Goal: Transaction & Acquisition: Subscribe to service/newsletter

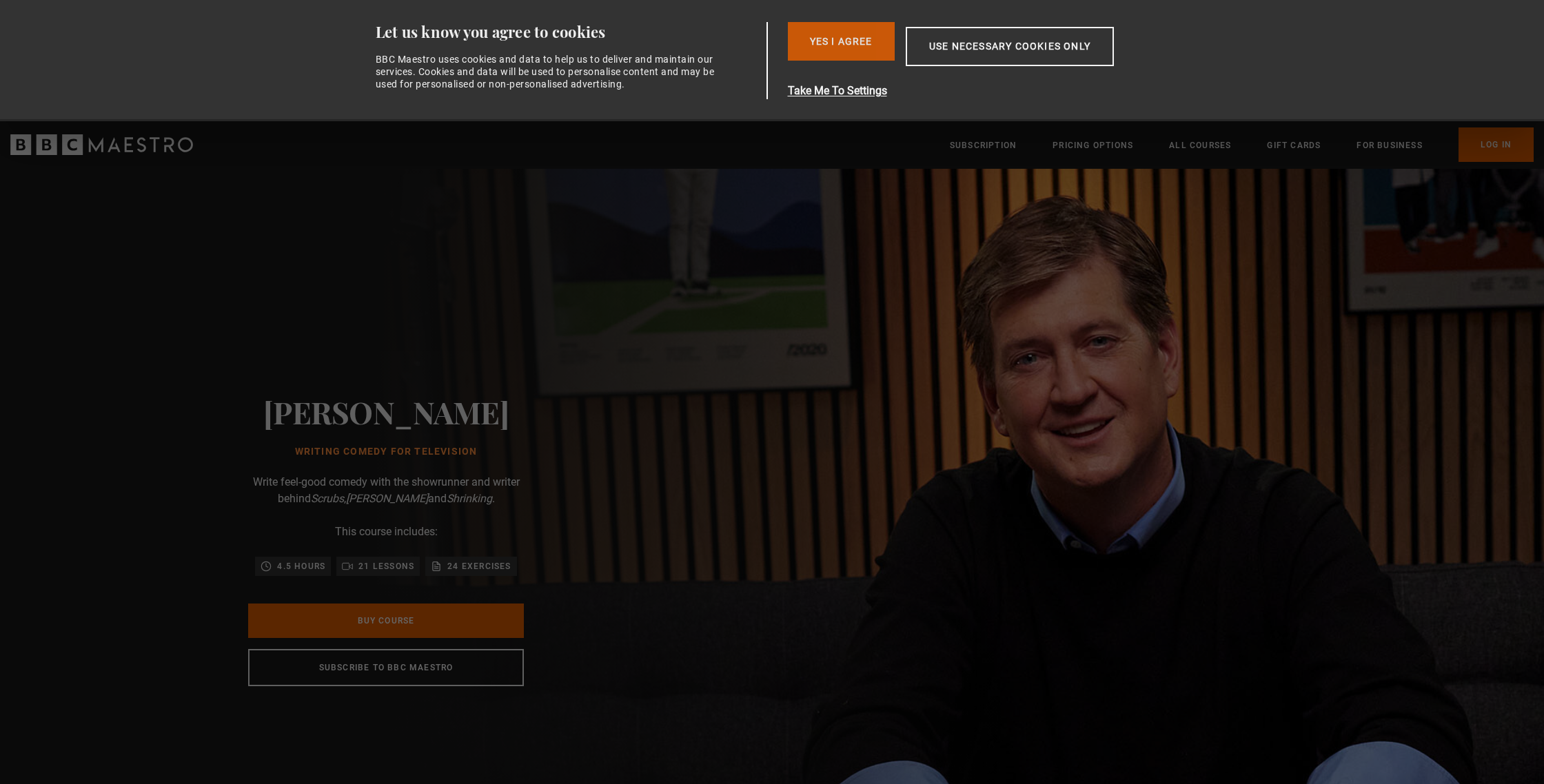
click at [844, 34] on button "Yes I Agree" at bounding box center [841, 41] width 107 height 39
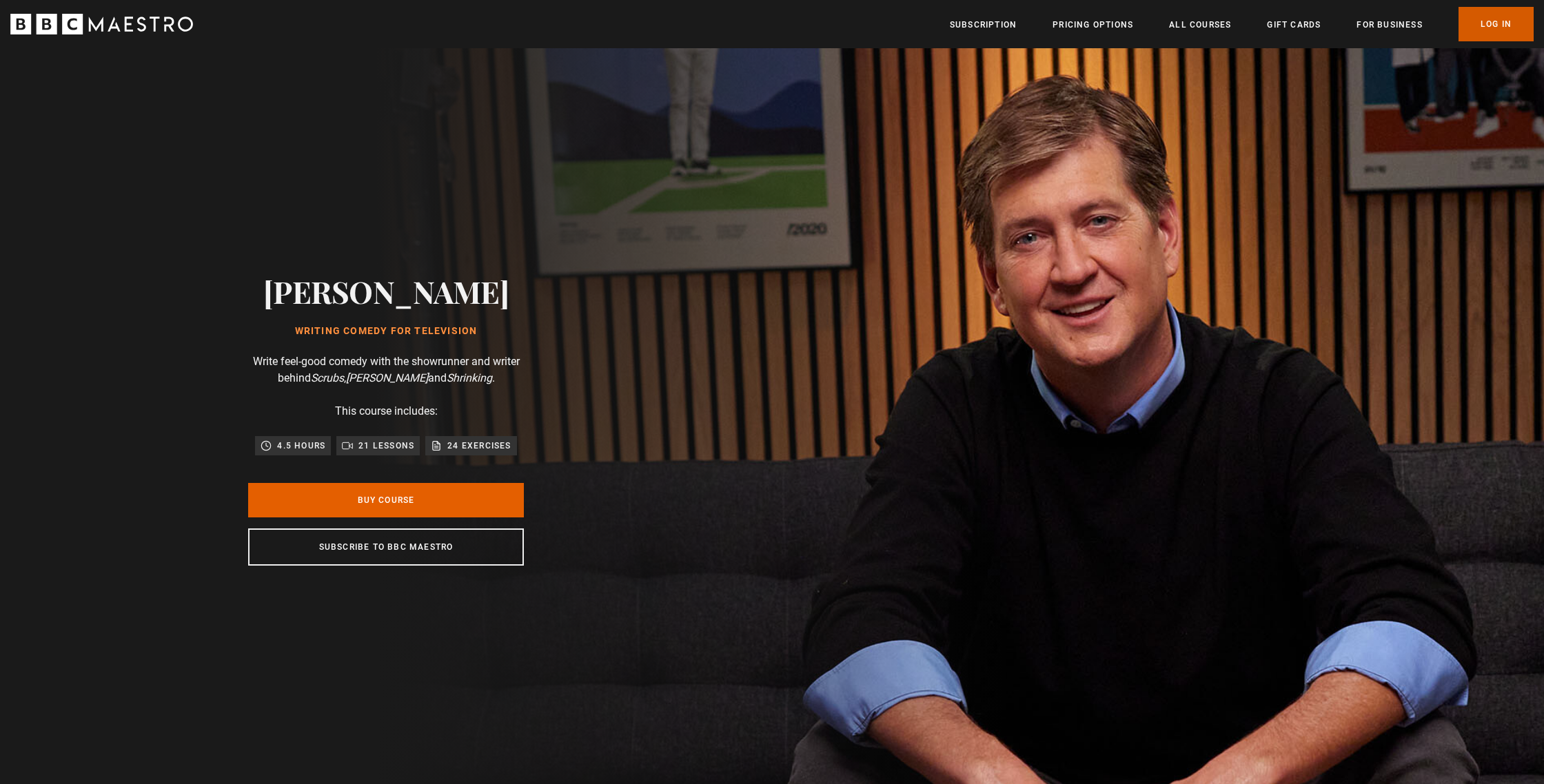
click at [1501, 22] on link "Log In" at bounding box center [1496, 24] width 75 height 35
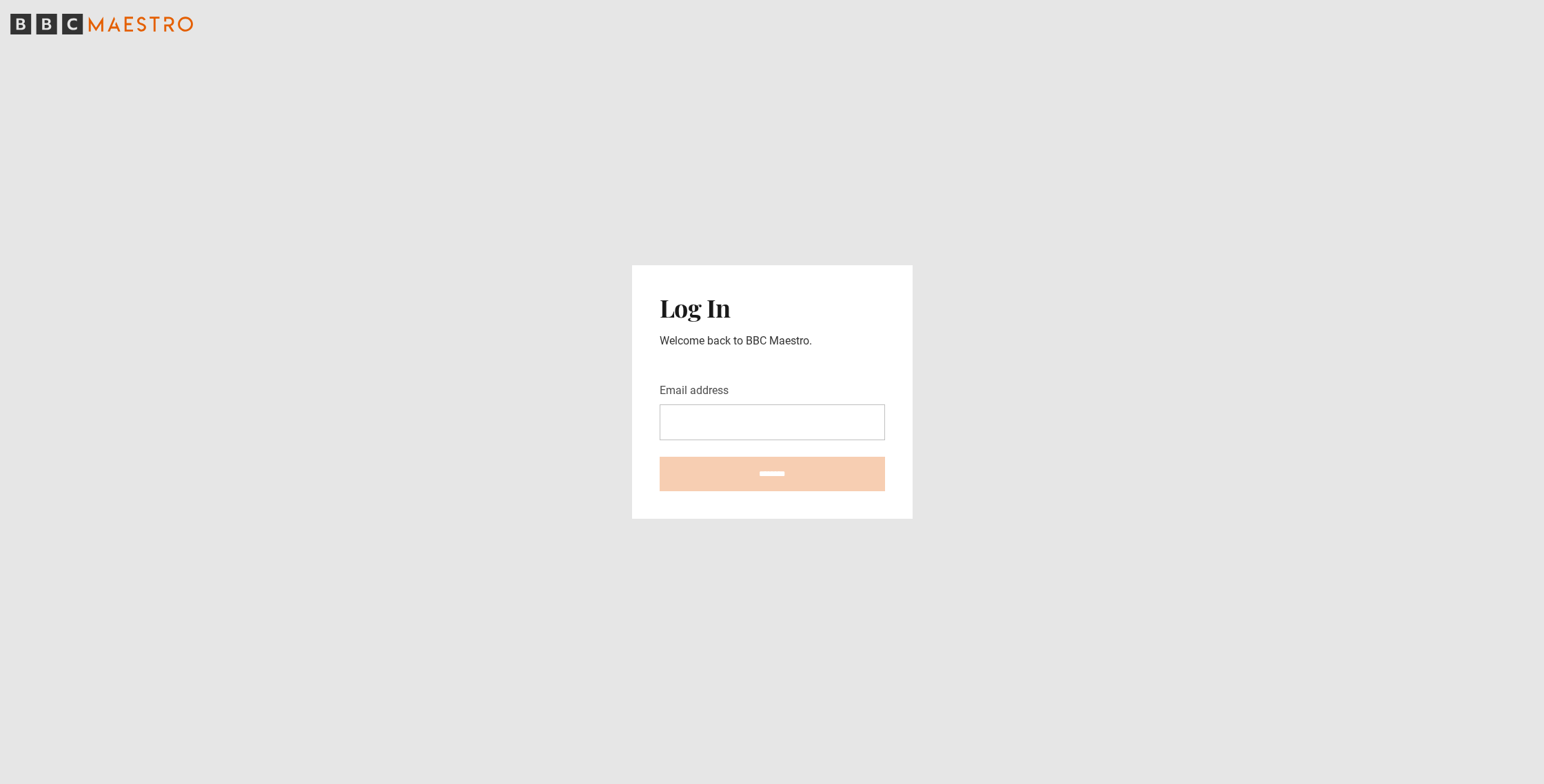
type input "**********"
click at [799, 466] on input "********" at bounding box center [772, 474] width 225 height 35
type input "**********"
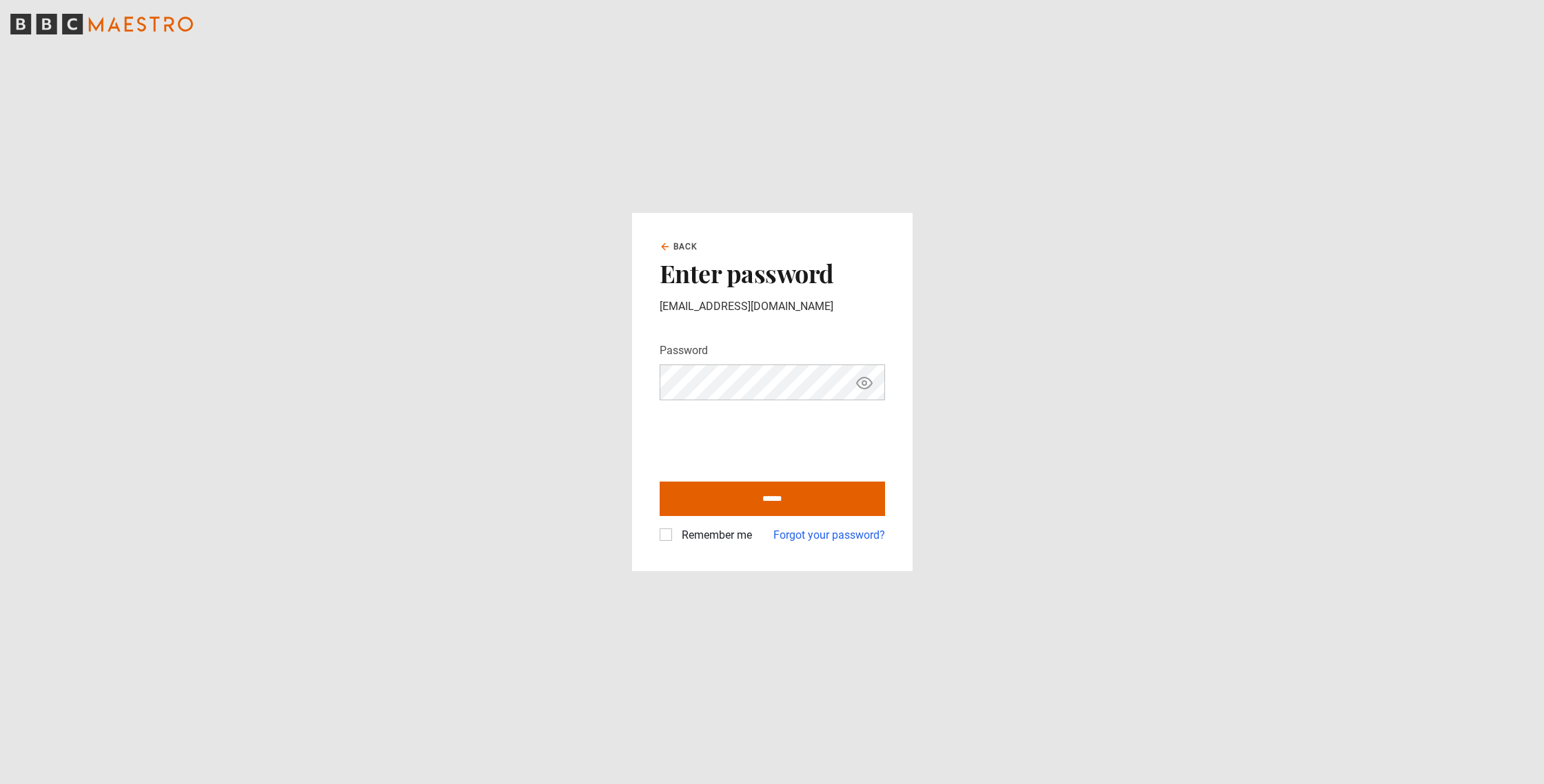
click at [659, 481] on input "******" at bounding box center [772, 498] width 225 height 35
type input "**********"
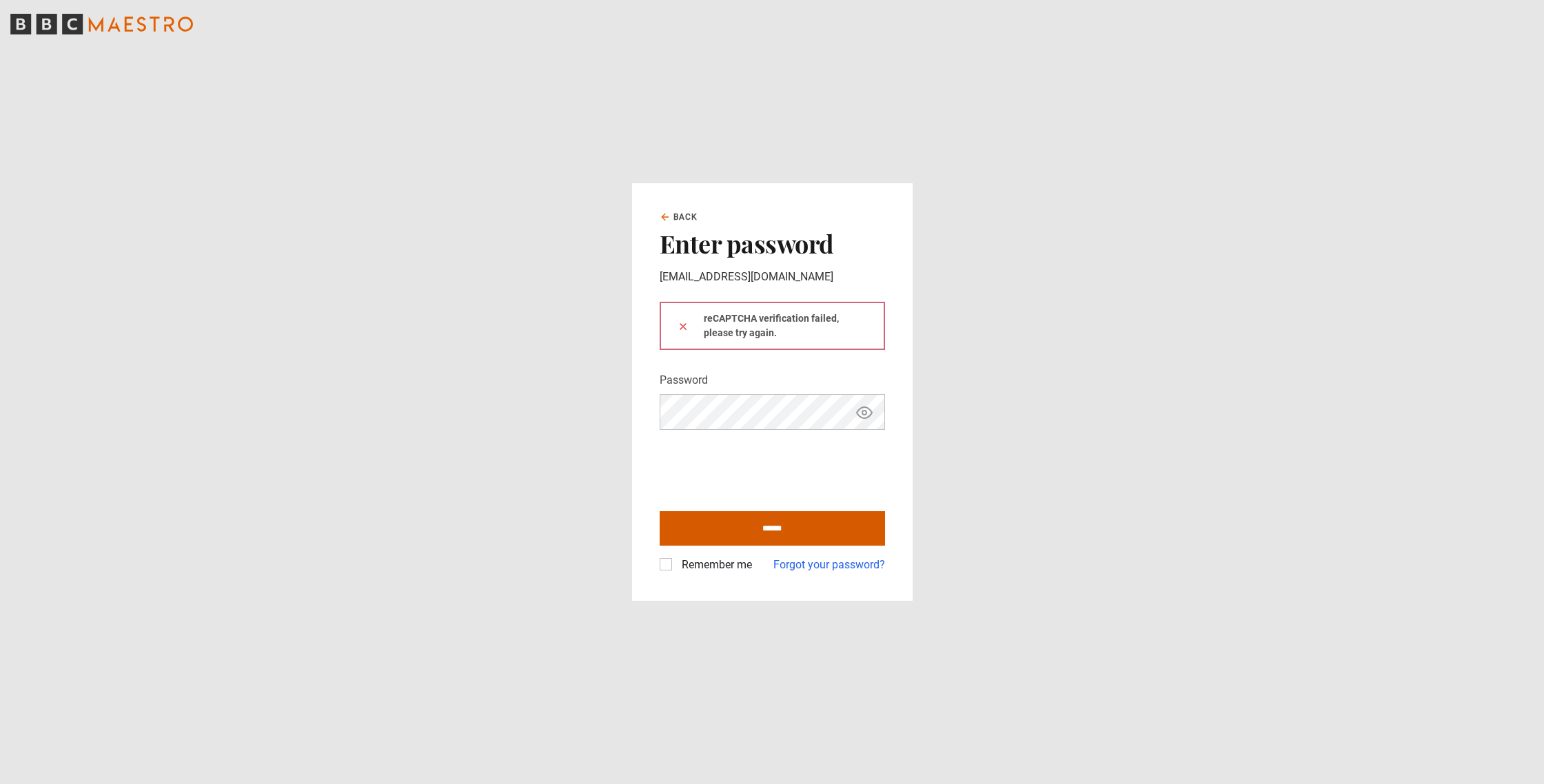
click at [790, 528] on input "******" at bounding box center [772, 528] width 225 height 35
type input "**********"
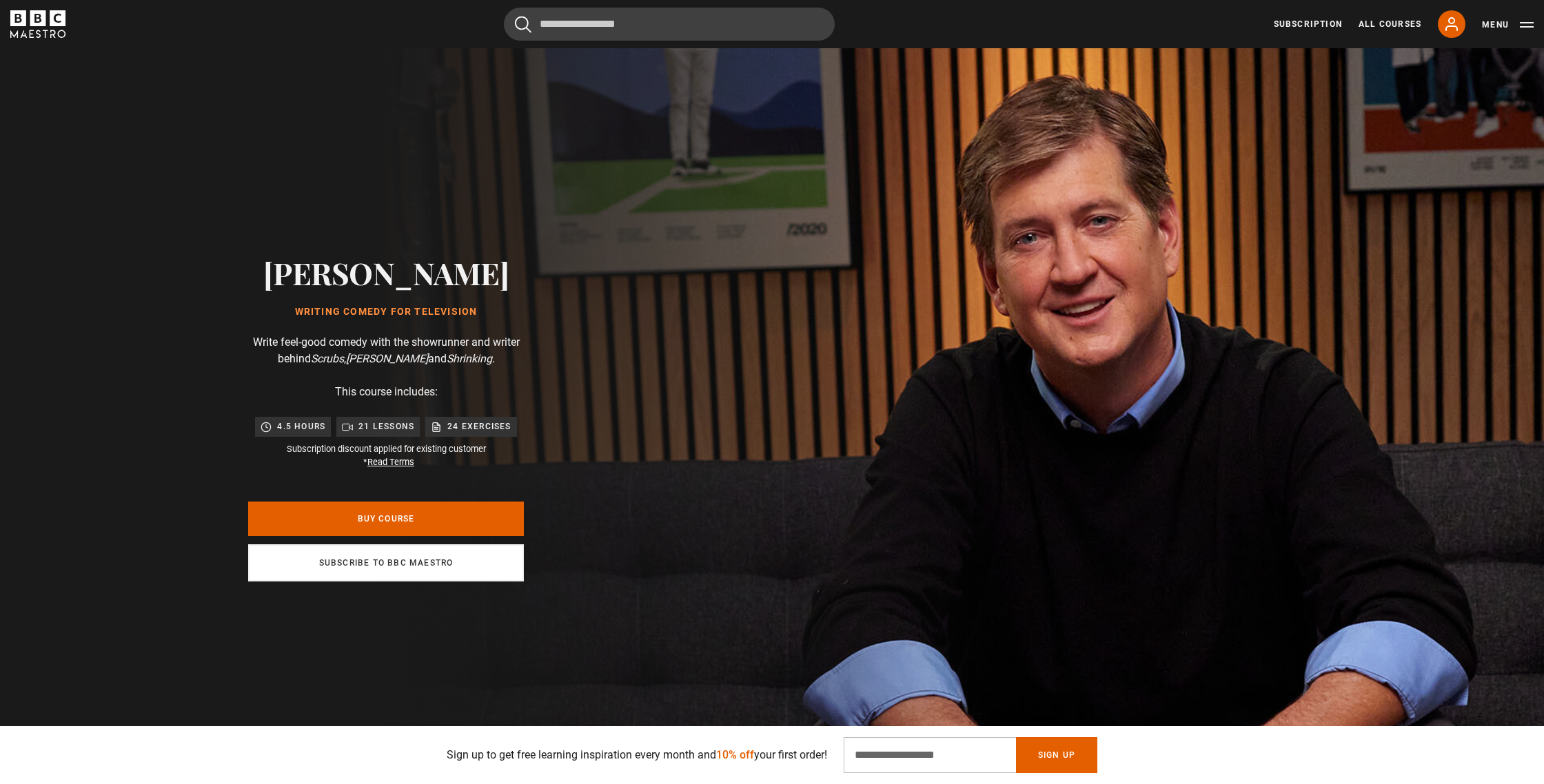
scroll to position [1, 0]
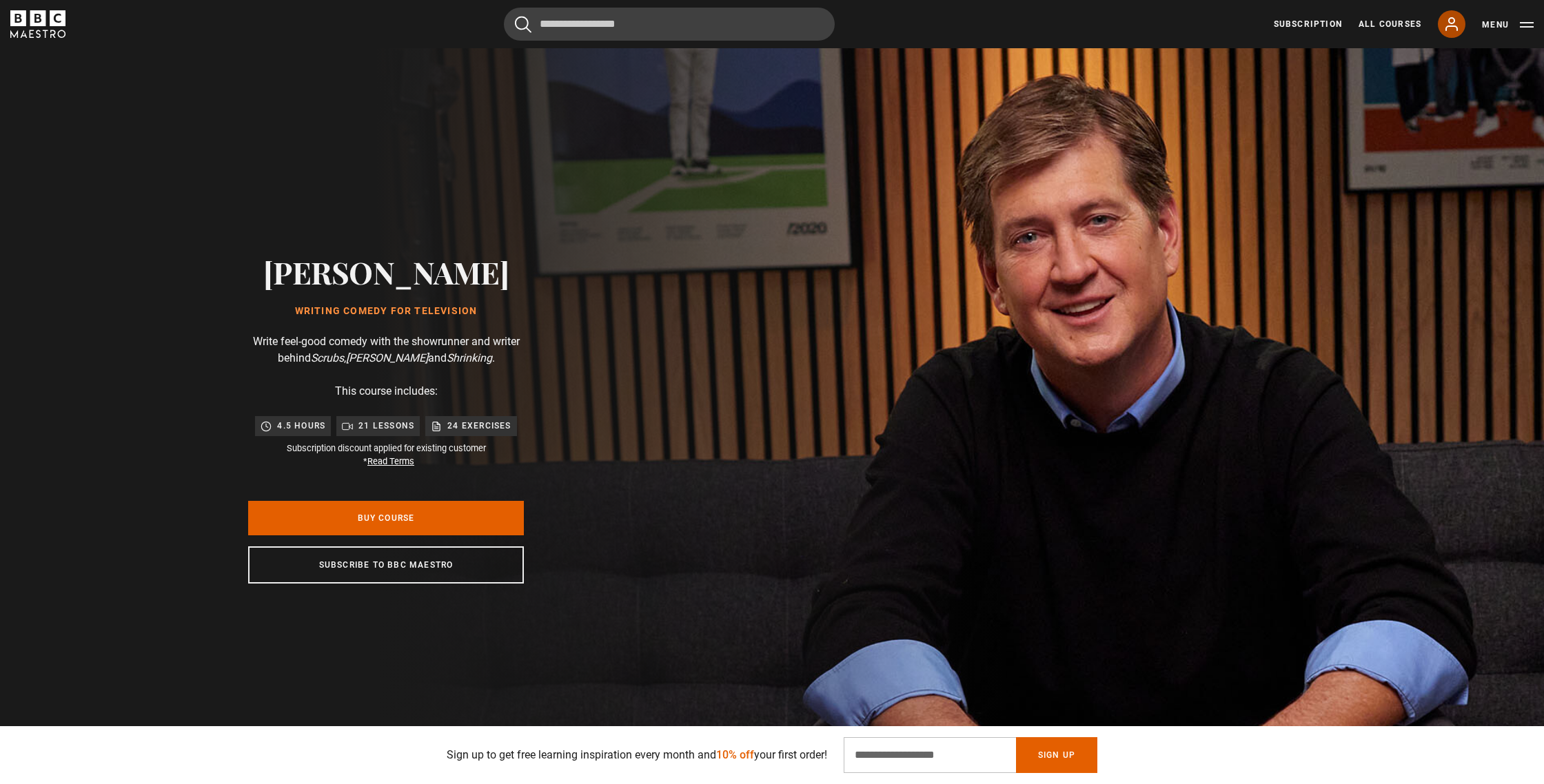
click at [1457, 20] on icon at bounding box center [1451, 23] width 16 height 16
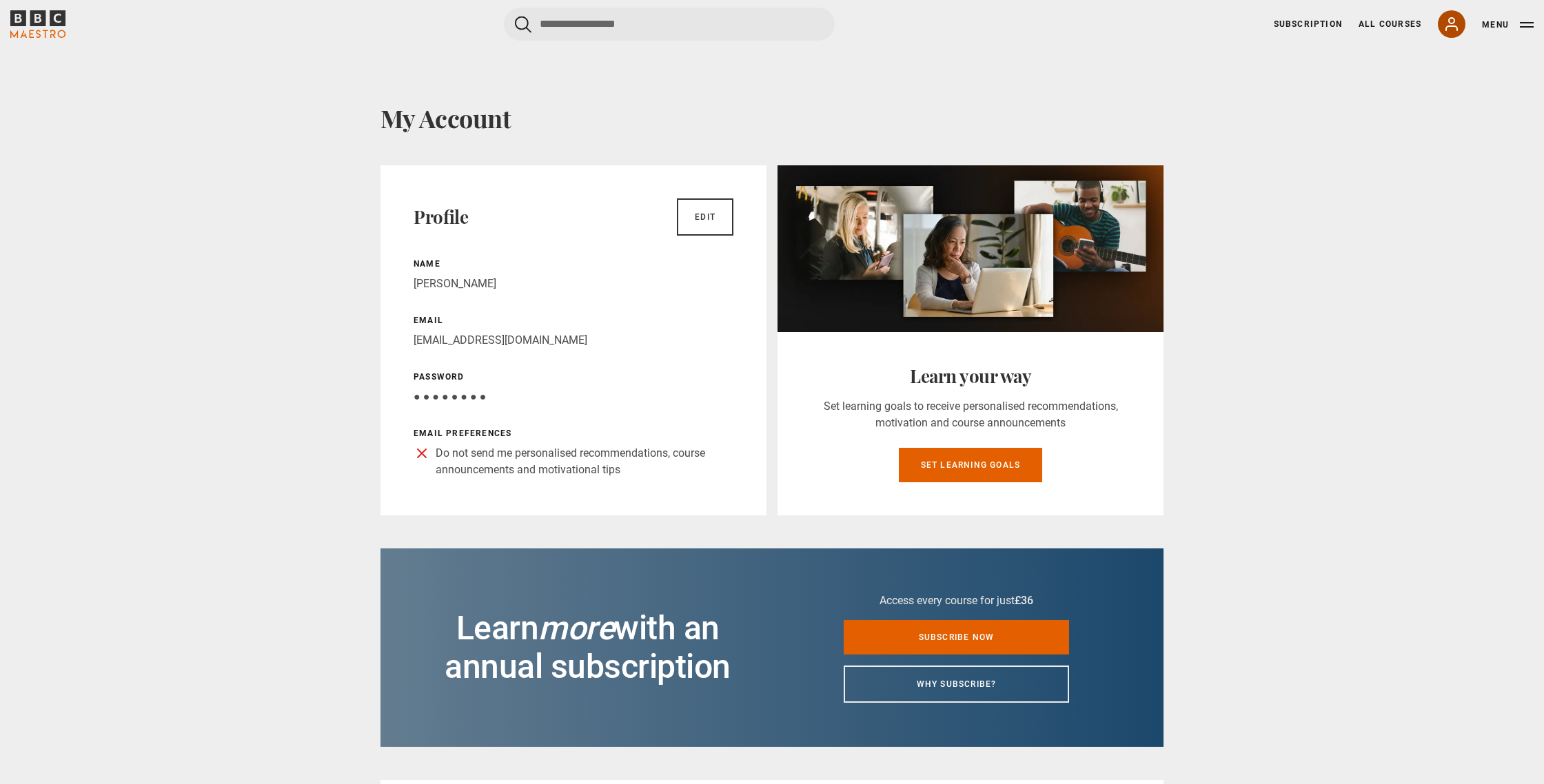
click at [1447, 21] on icon at bounding box center [1451, 23] width 16 height 16
click at [1452, 27] on icon at bounding box center [1451, 23] width 16 height 16
click at [996, 639] on link "Subscribe now" at bounding box center [956, 637] width 225 height 35
click at [928, 640] on link "Subscribe now" at bounding box center [956, 637] width 225 height 35
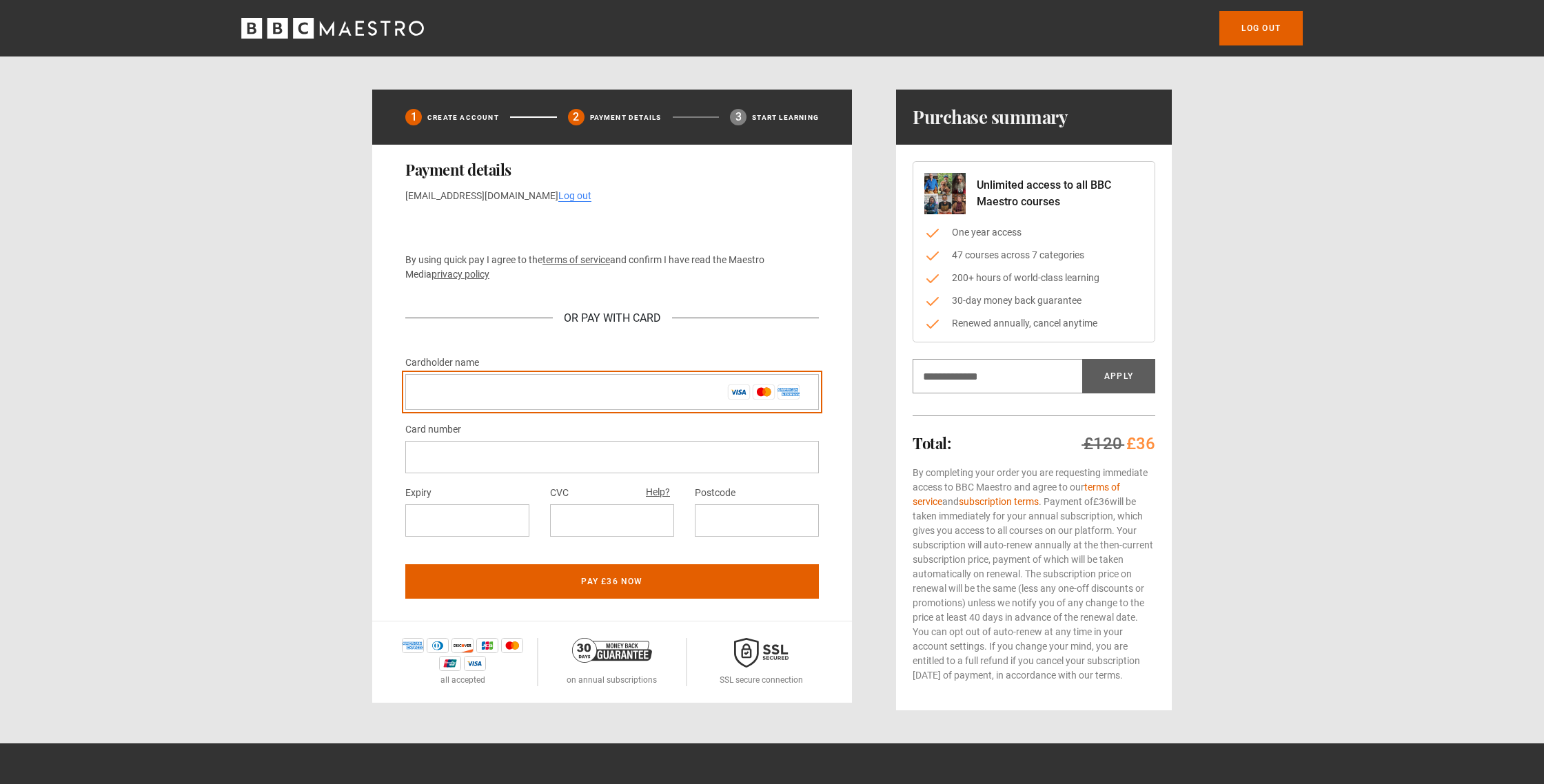
click at [462, 391] on input "Cardholder name *" at bounding box center [612, 392] width 414 height 36
type input "**********"
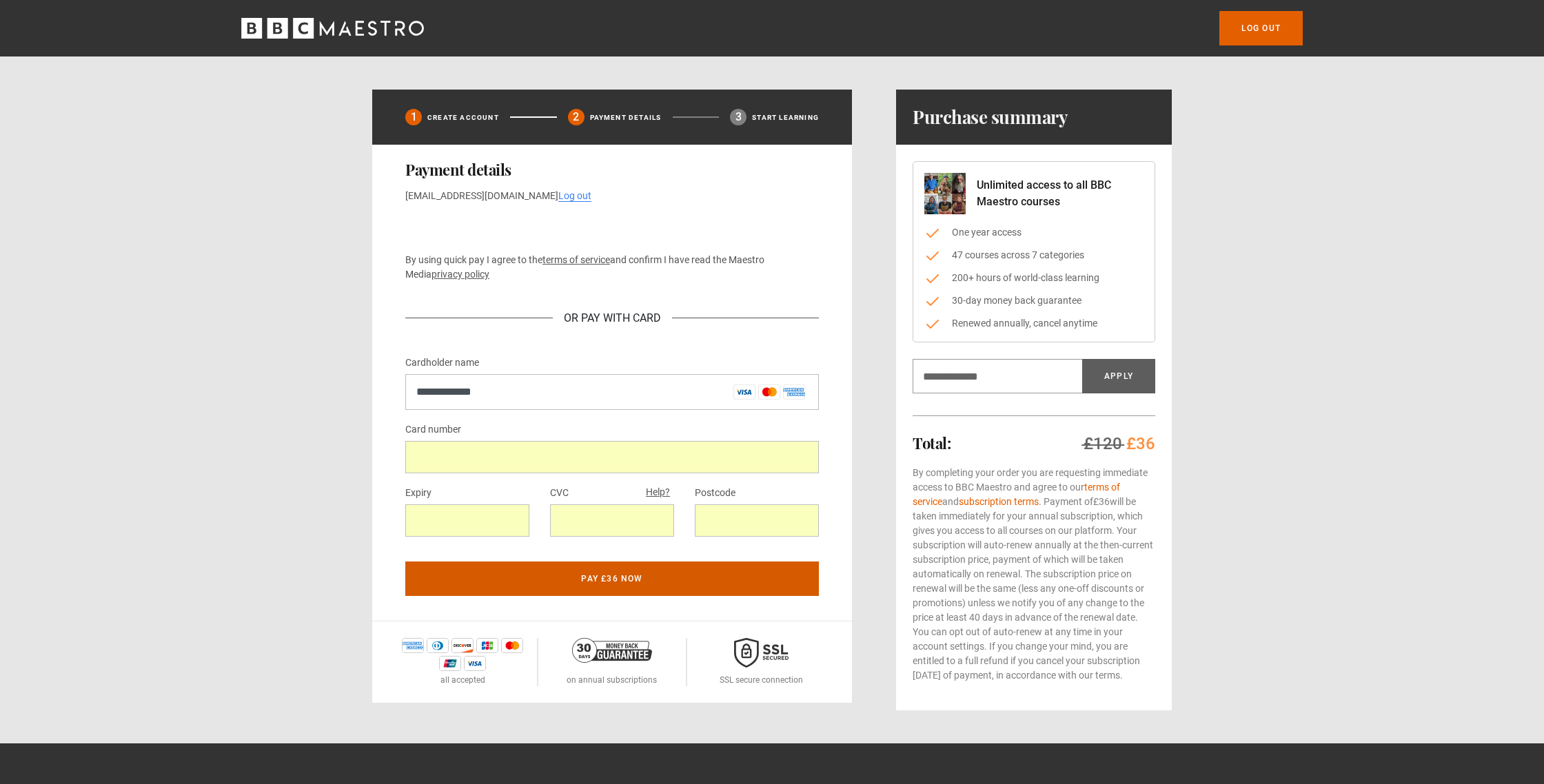
click at [585, 574] on button "Pay £36 now" at bounding box center [612, 579] width 414 height 35
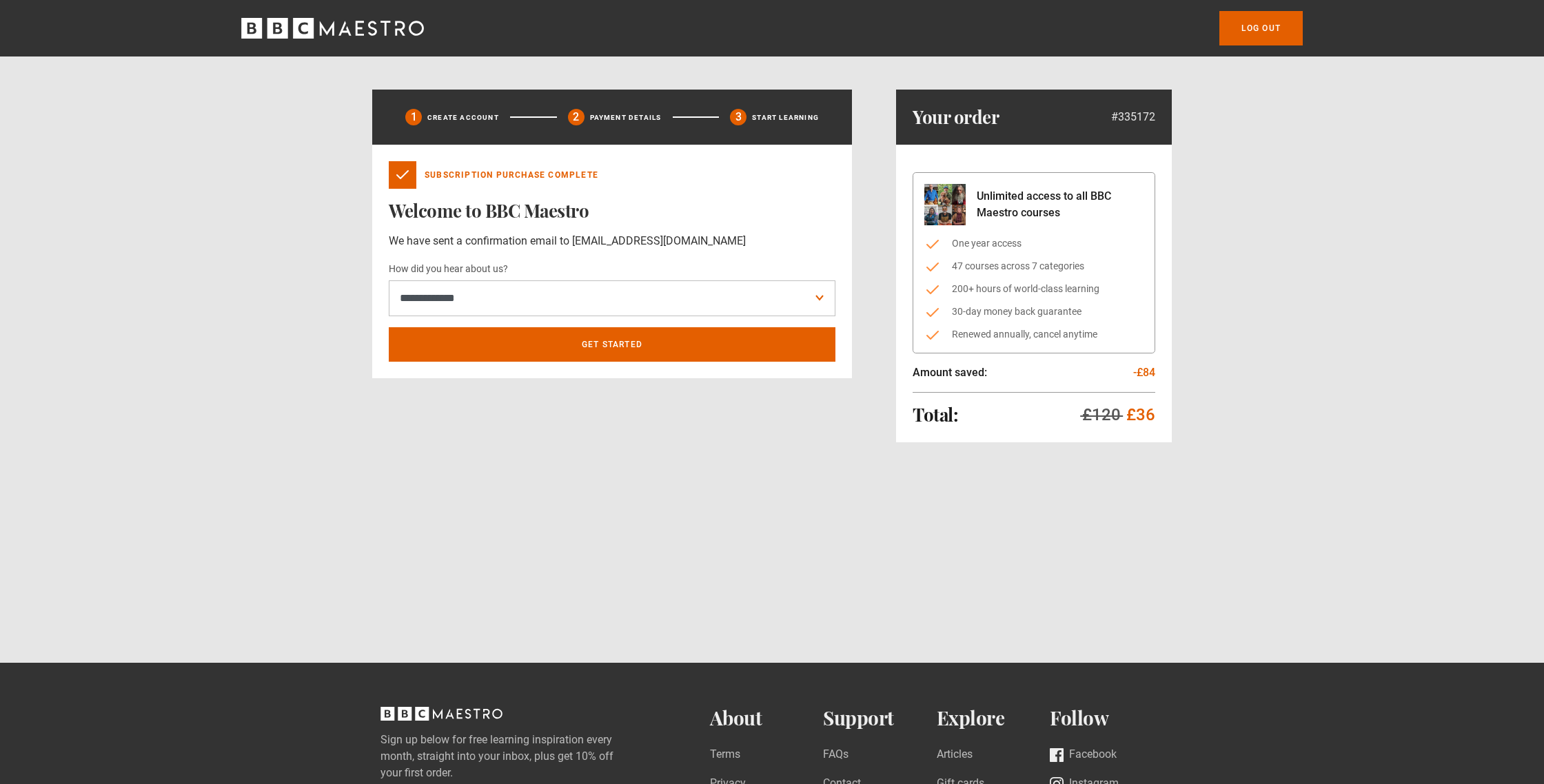
scroll to position [6, 0]
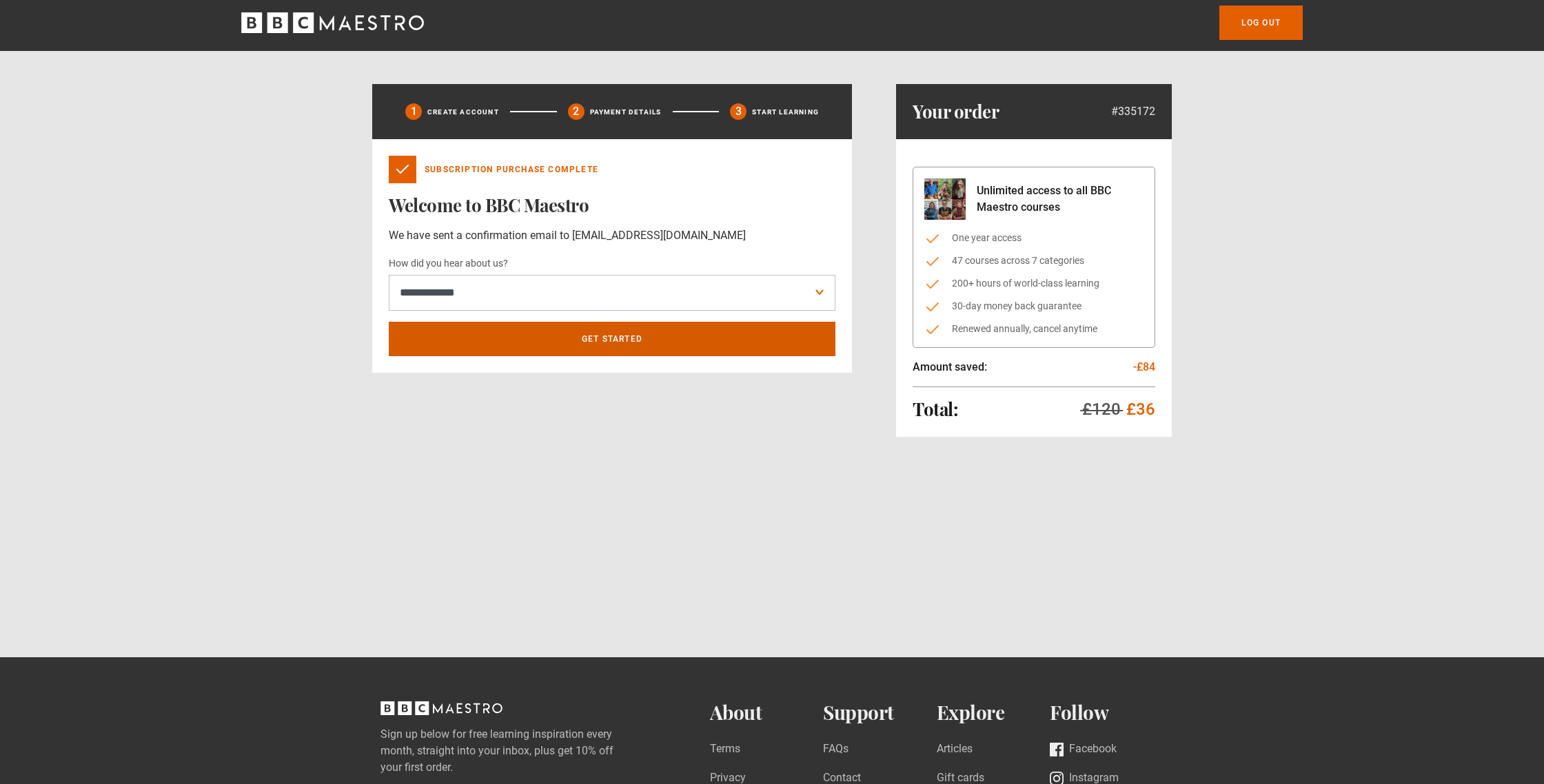
click at [625, 328] on link "Get Started" at bounding box center [612, 339] width 447 height 35
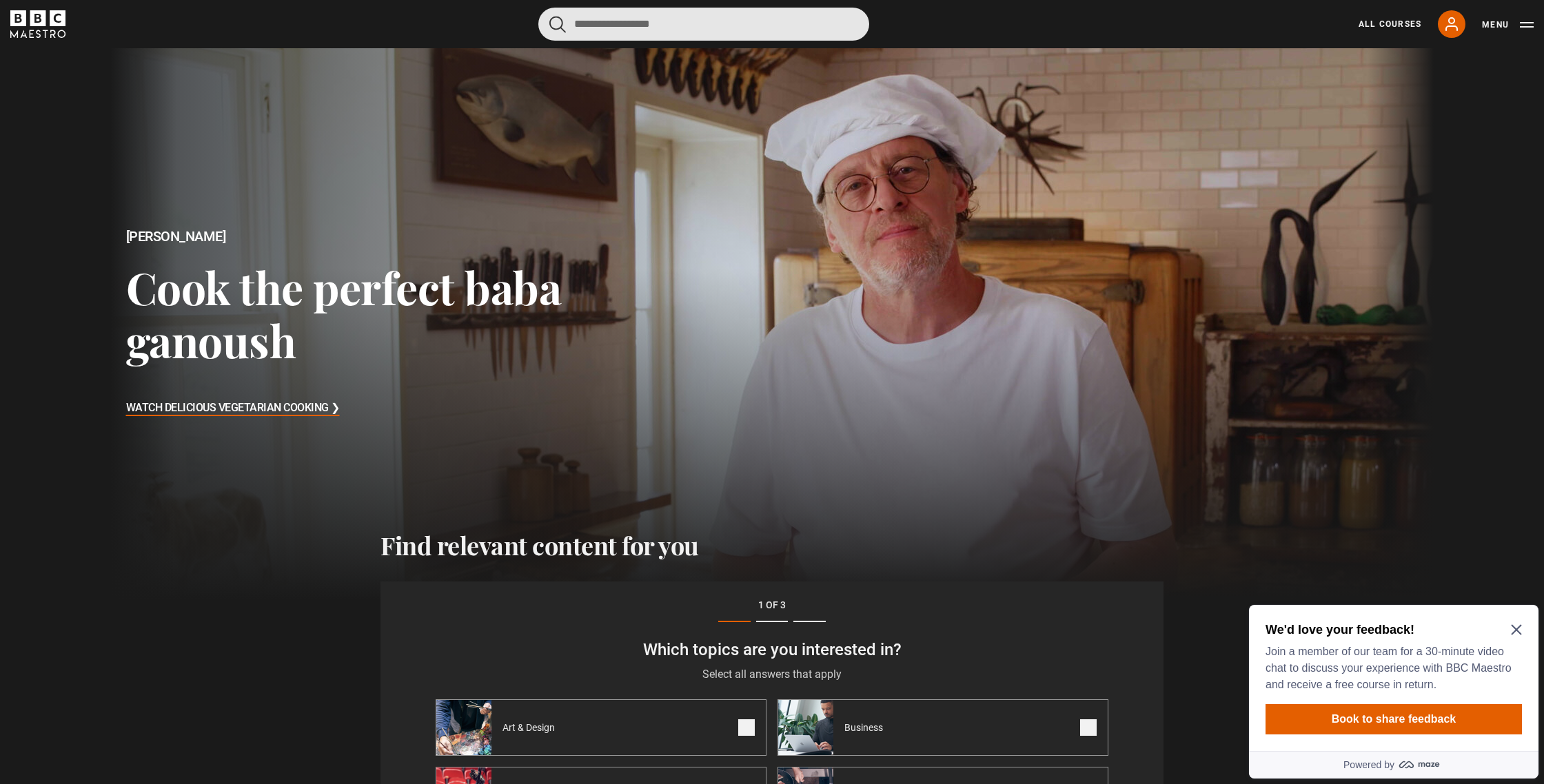
click at [635, 23] on input "Search" at bounding box center [703, 24] width 331 height 33
type input "**********"
click at [549, 16] on button "submit" at bounding box center [557, 24] width 16 height 17
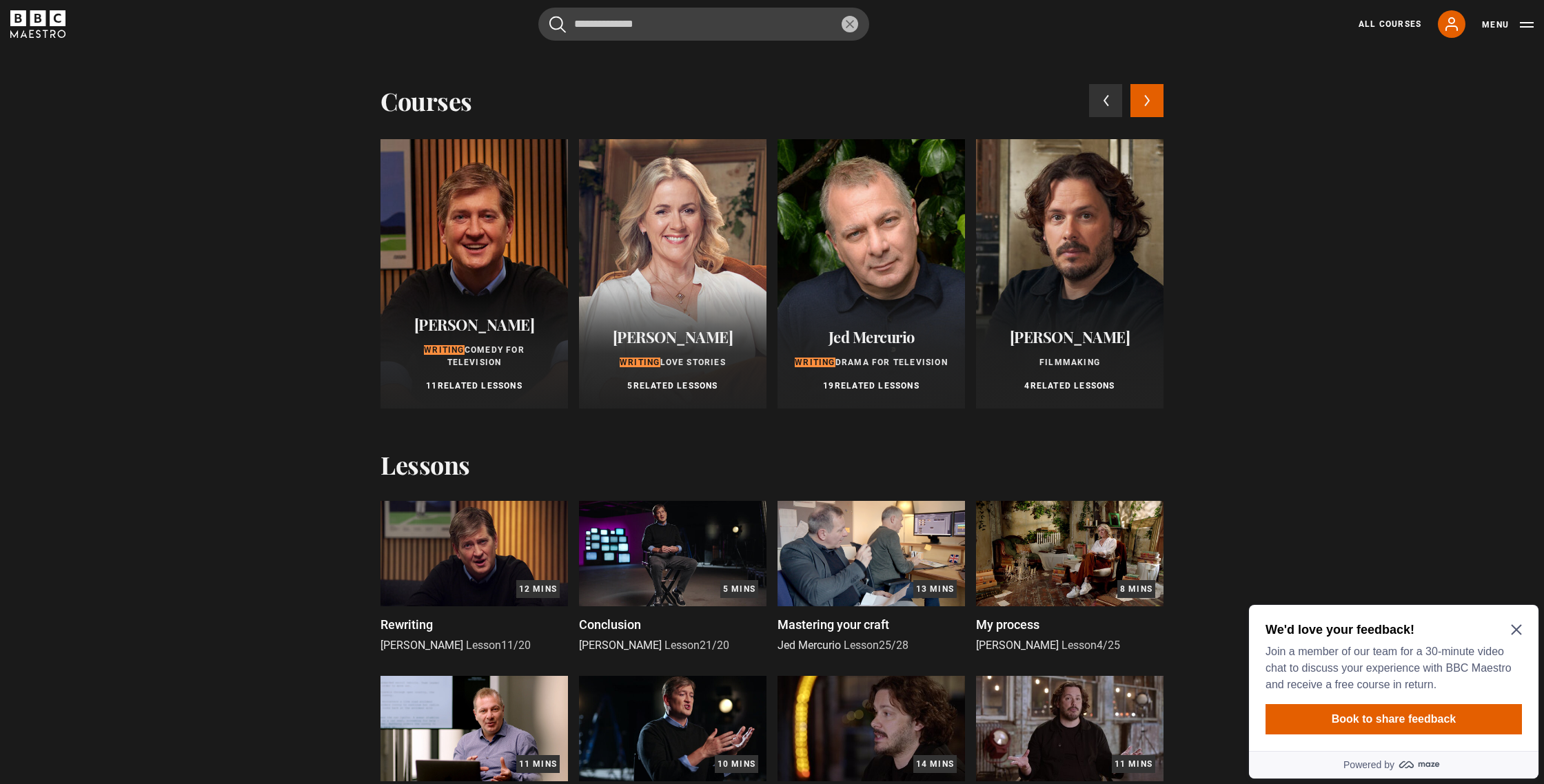
click at [472, 236] on div at bounding box center [474, 274] width 188 height 270
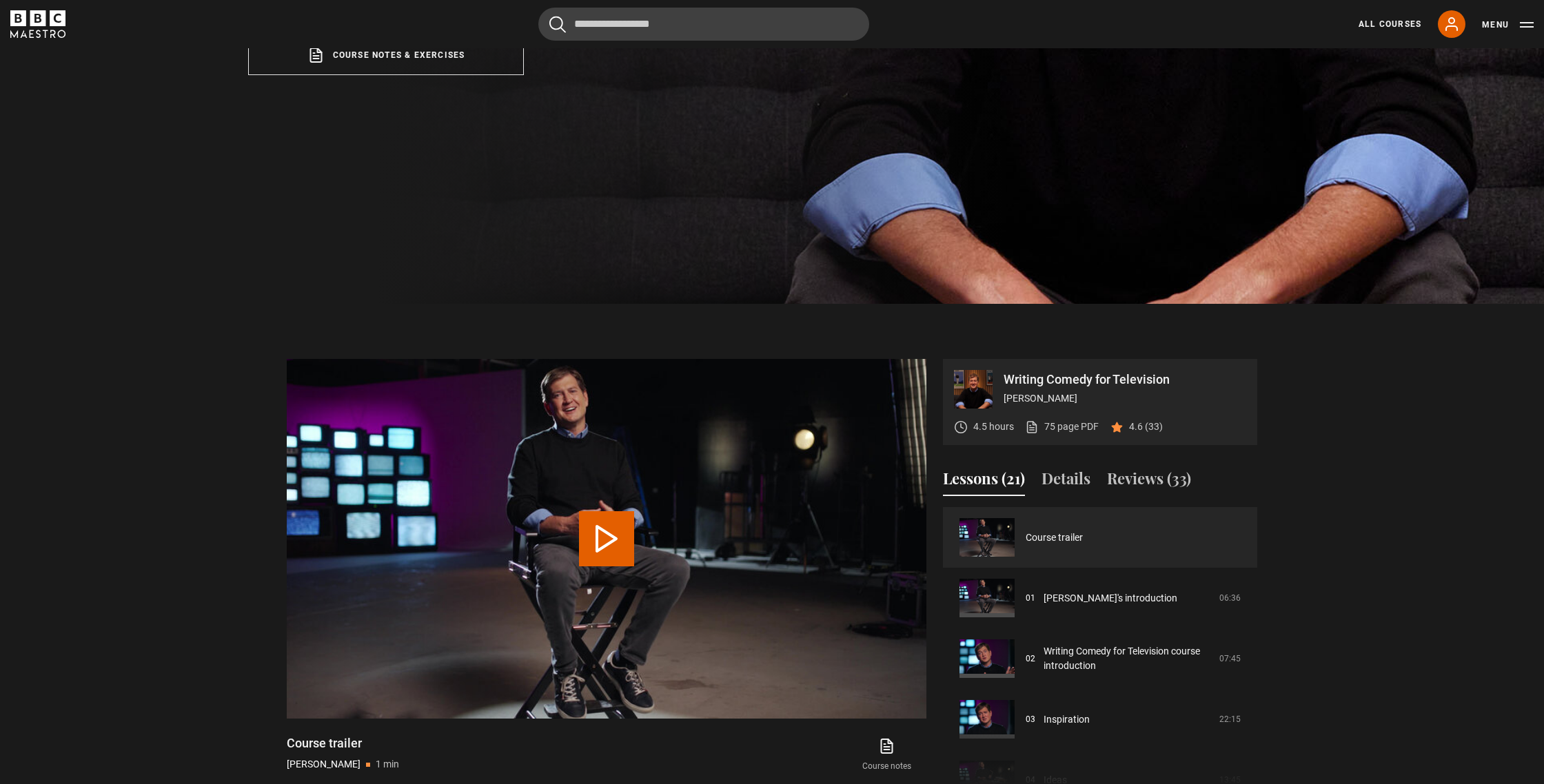
scroll to position [490, 0]
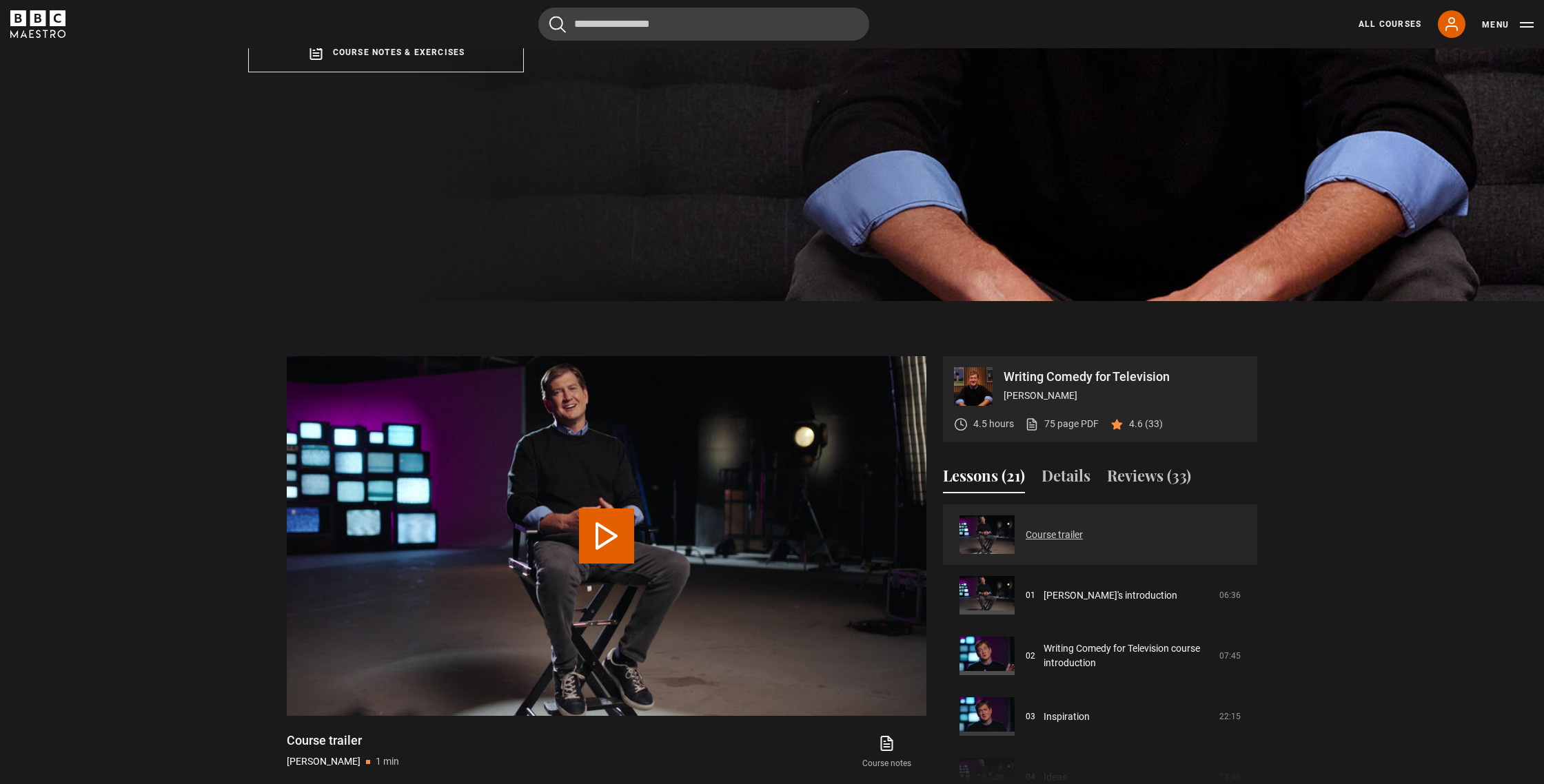
click at [1058, 528] on link "Course trailer" at bounding box center [1054, 535] width 57 height 15
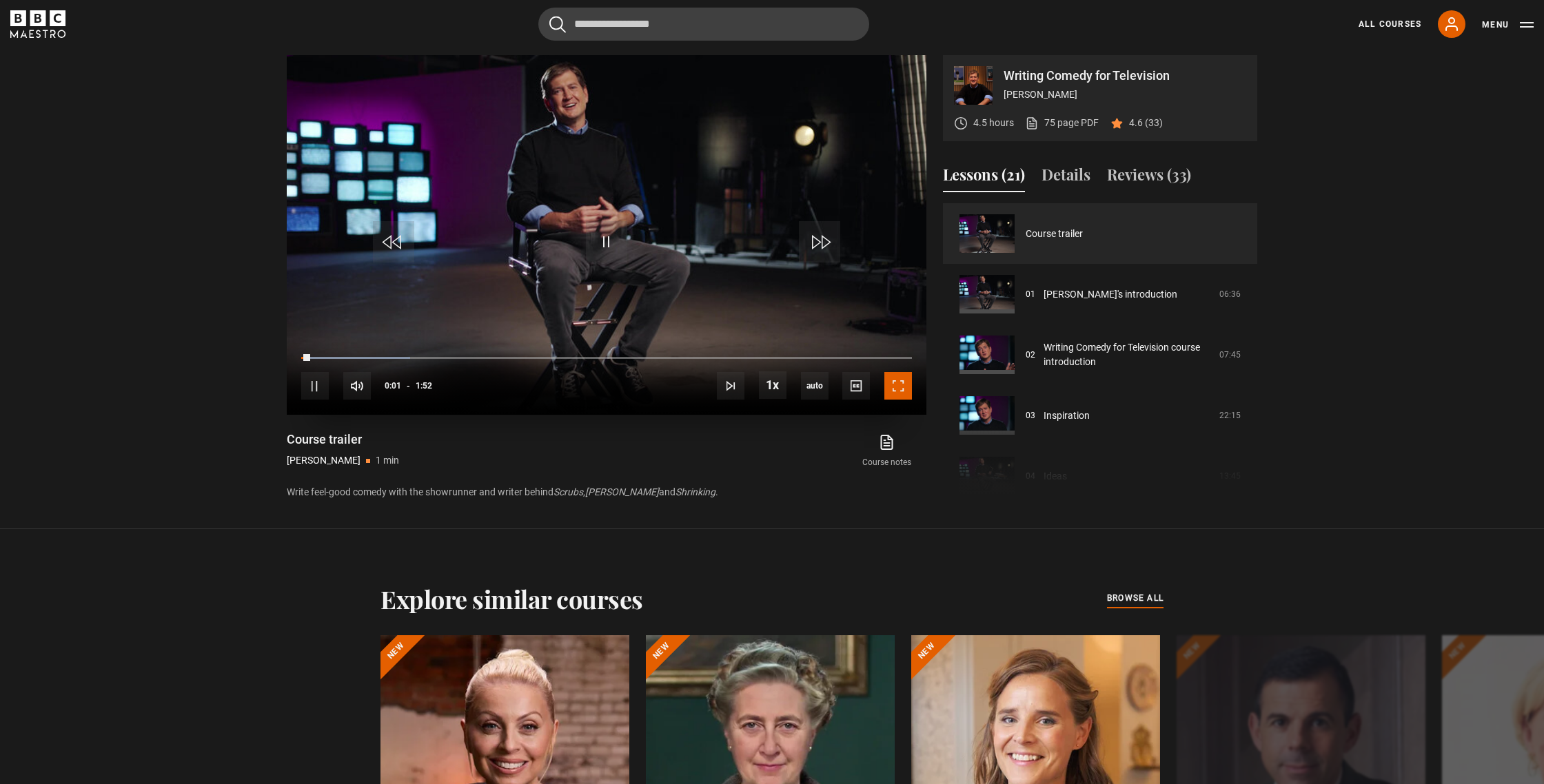
click at [904, 382] on span "Video Player" at bounding box center [898, 385] width 28 height 28
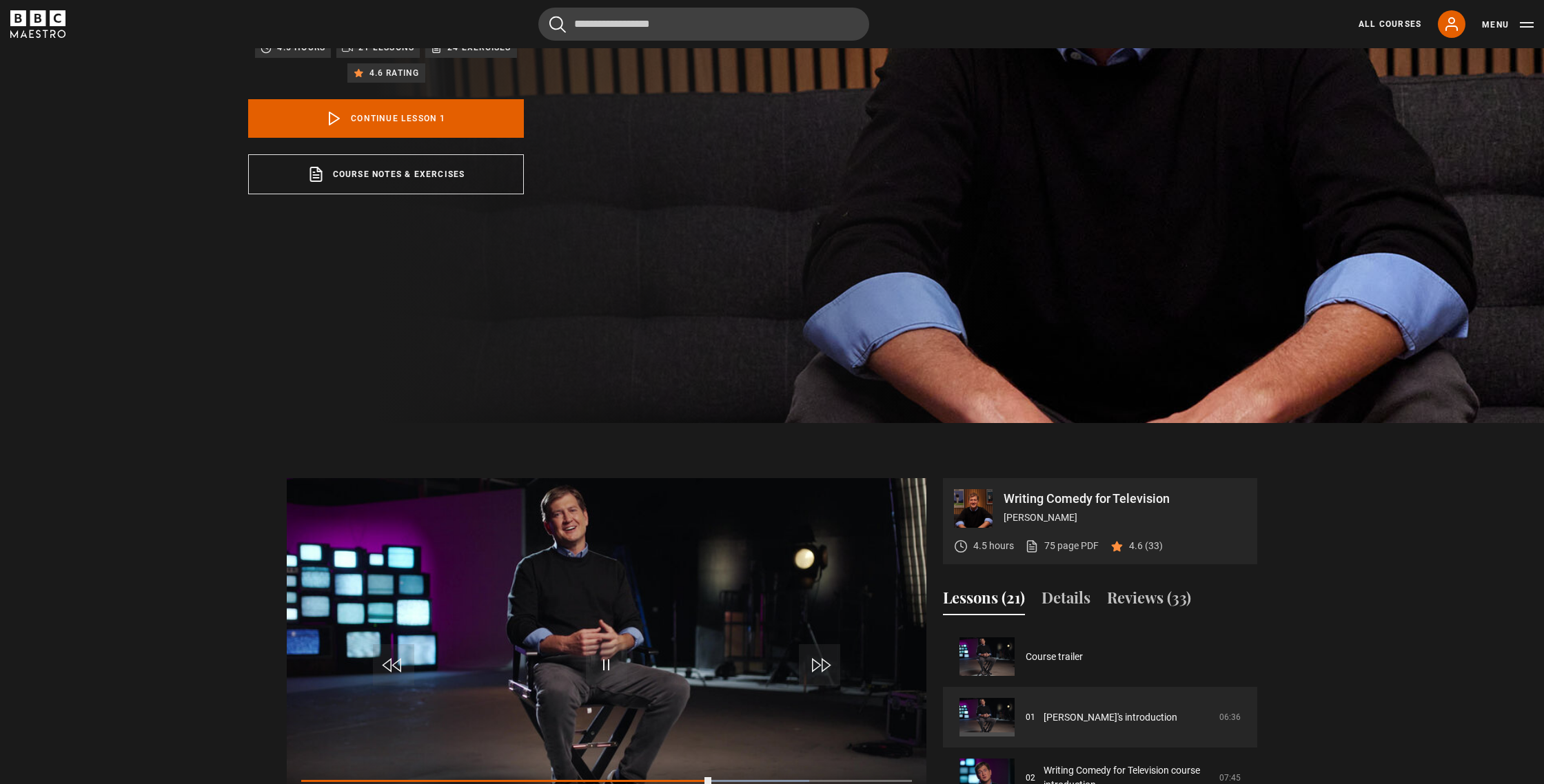
scroll to position [405, 0]
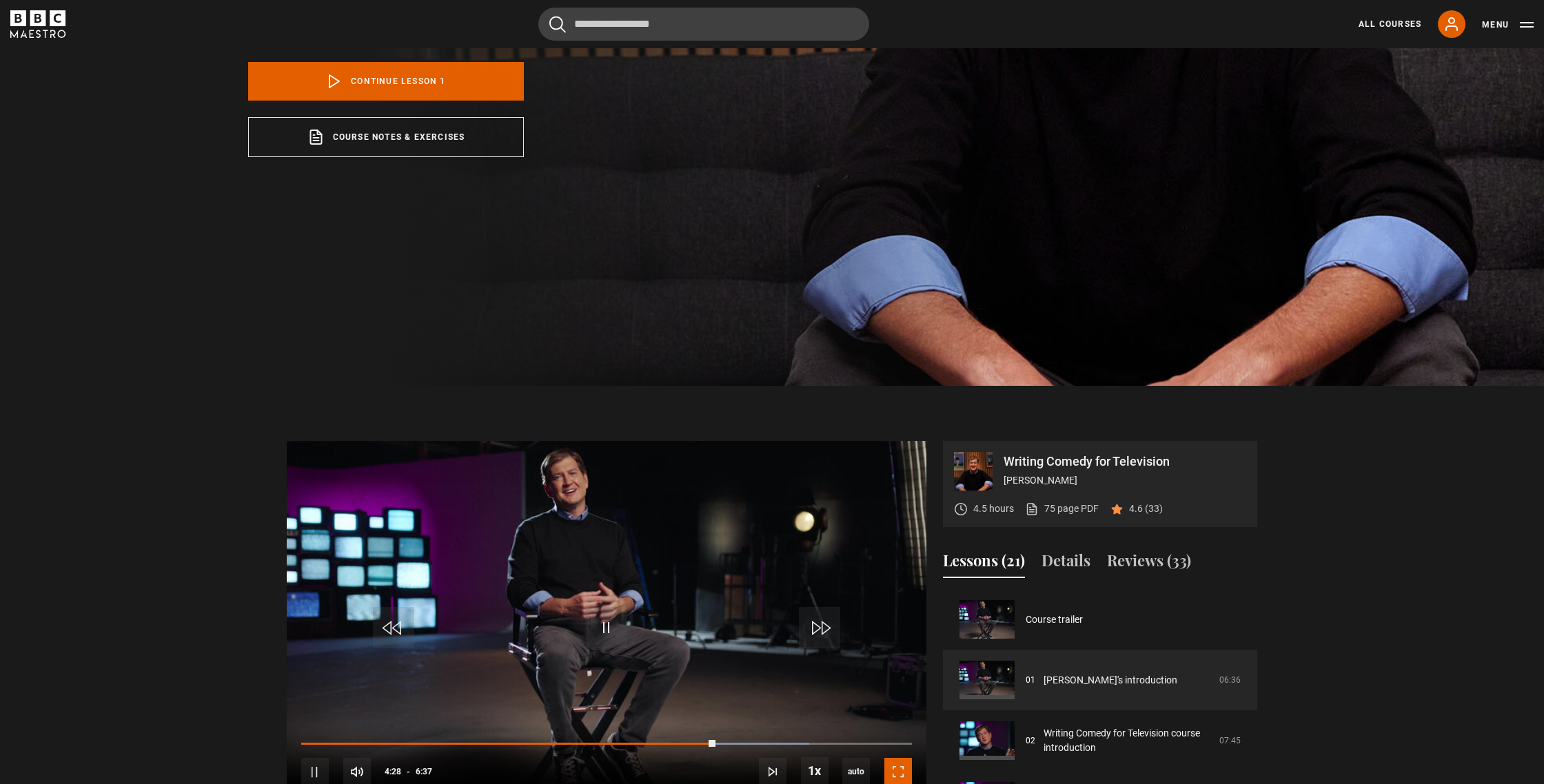
click at [897, 773] on span "Video Player" at bounding box center [898, 771] width 28 height 28
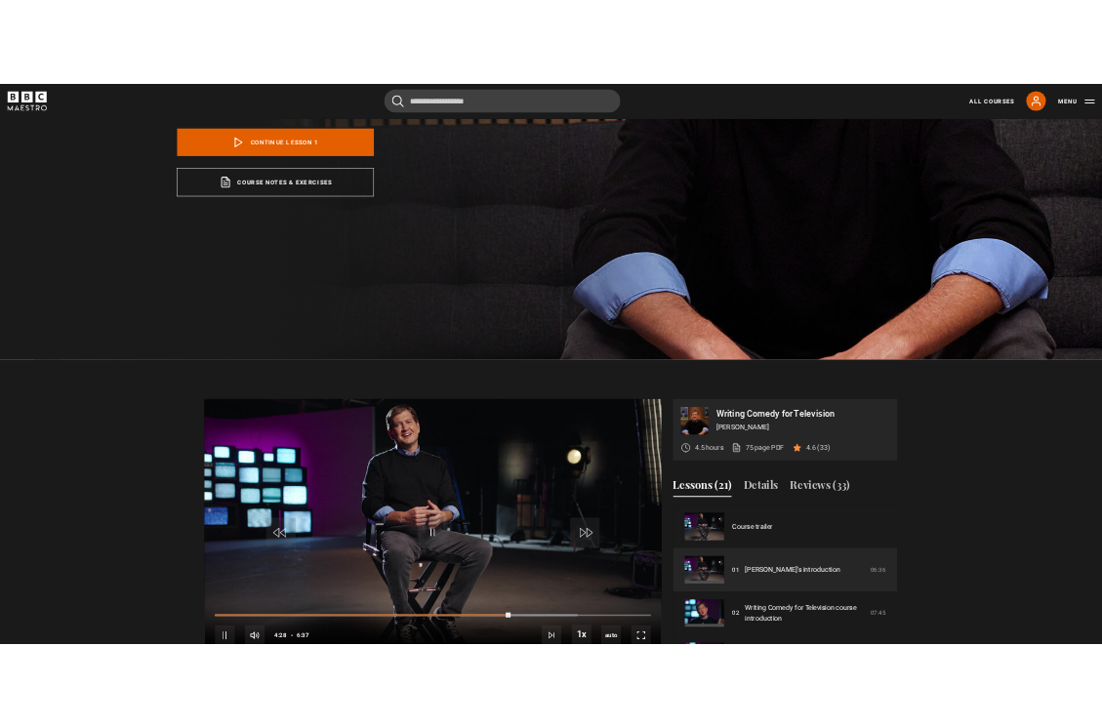
scroll to position [597, 0]
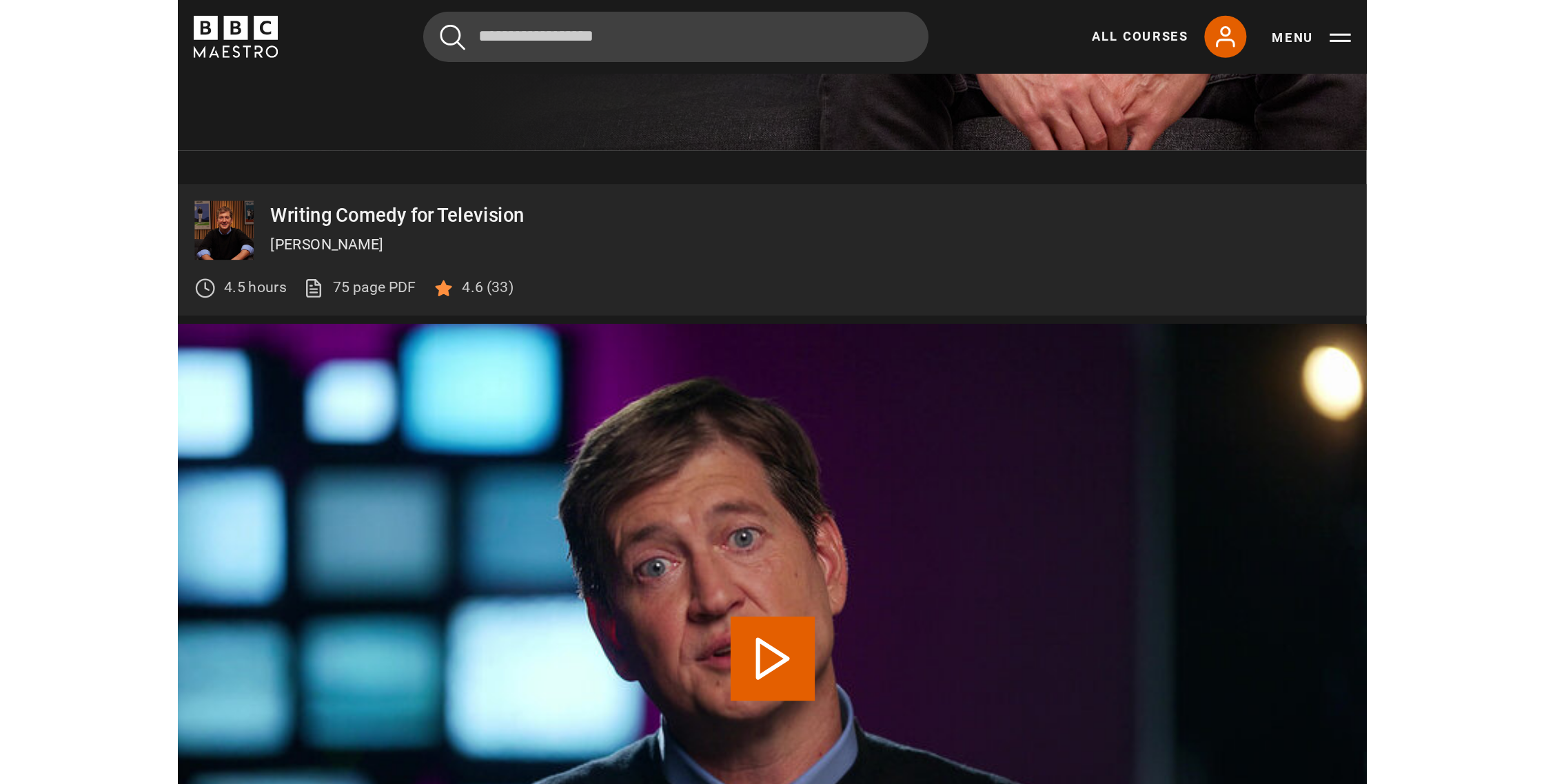
scroll to position [520, 0]
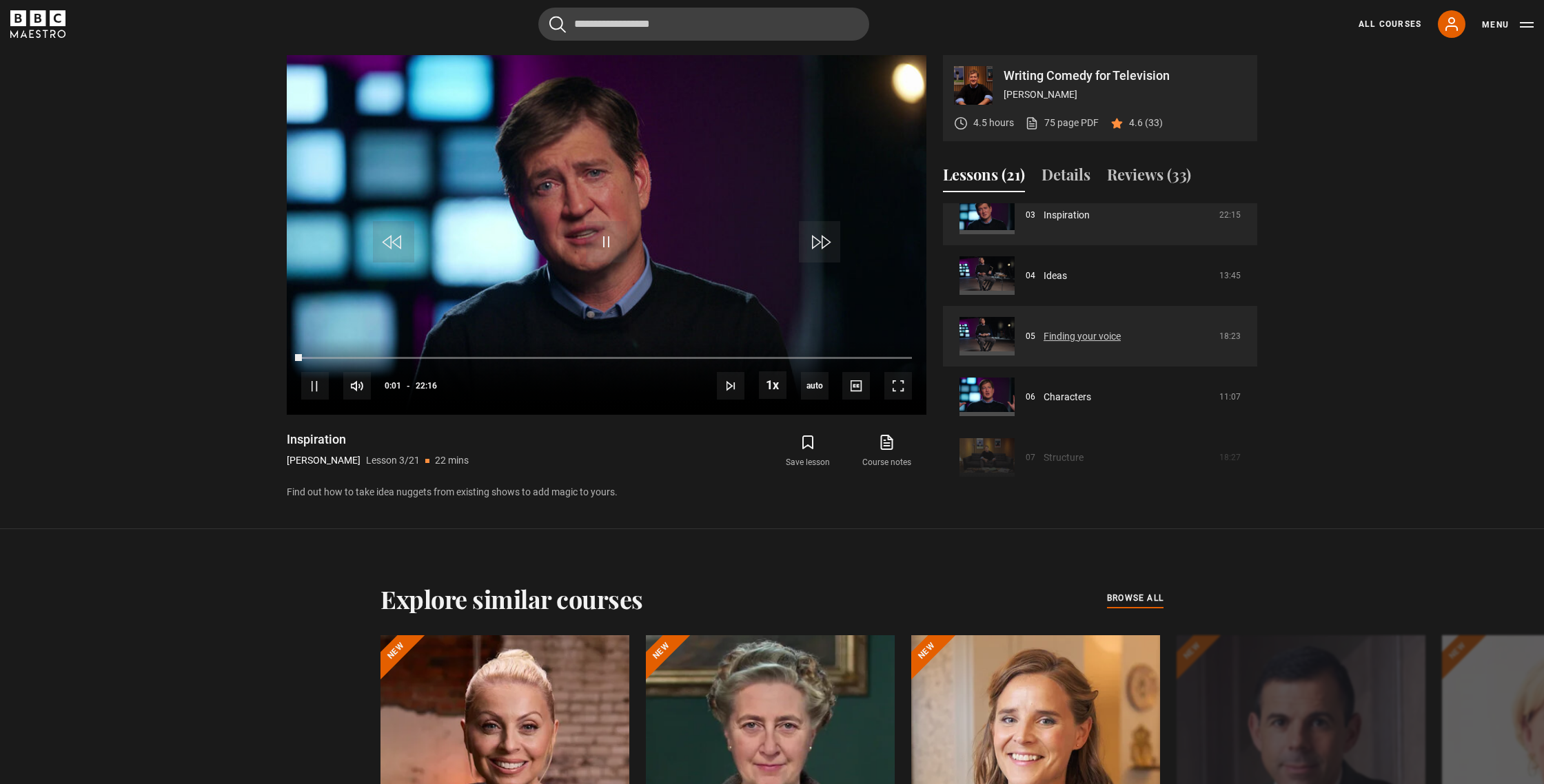
scroll to position [245, 0]
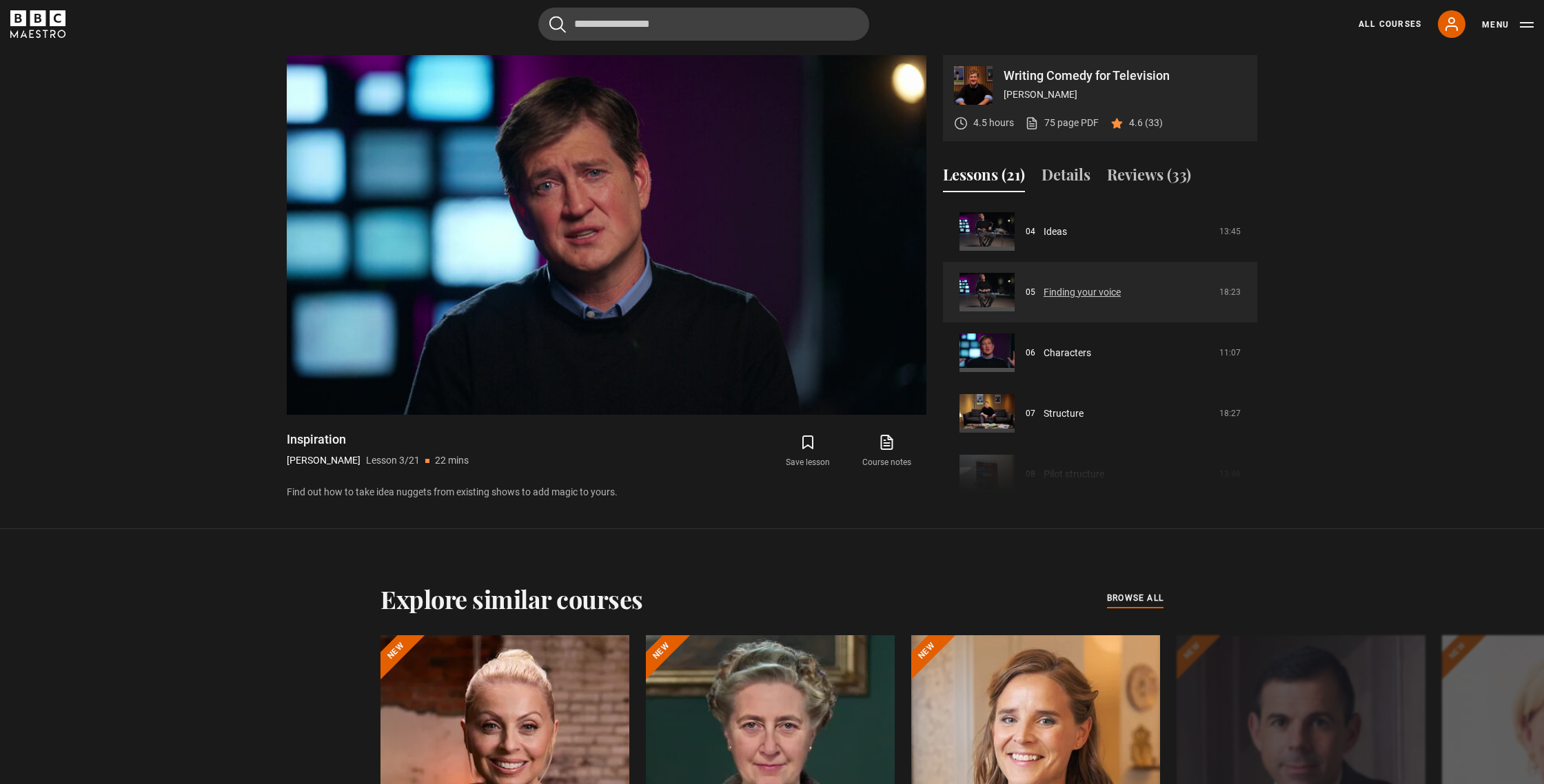
click at [1087, 291] on link "Finding your voice" at bounding box center [1082, 292] width 77 height 15
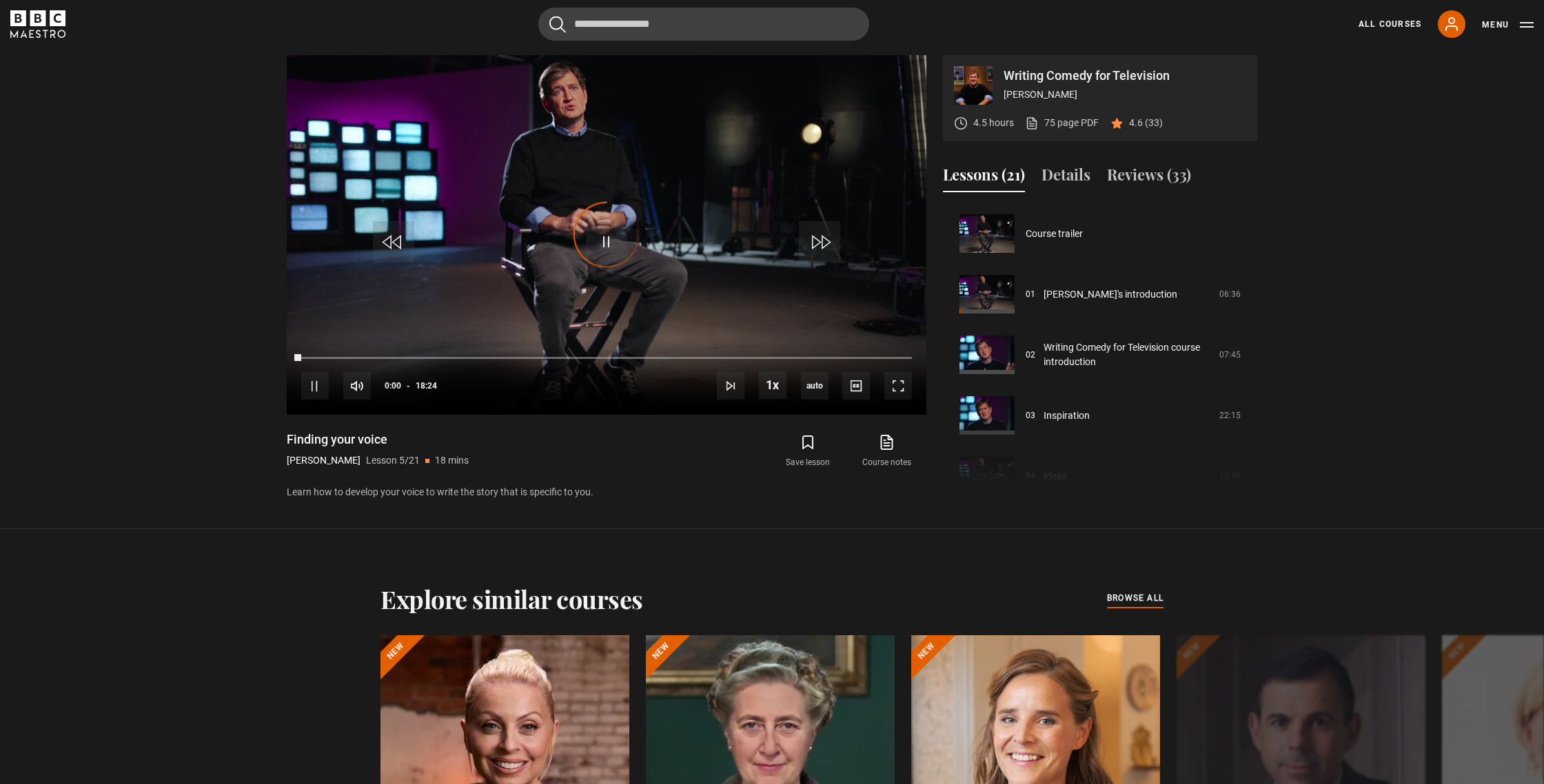
scroll to position [243, 0]
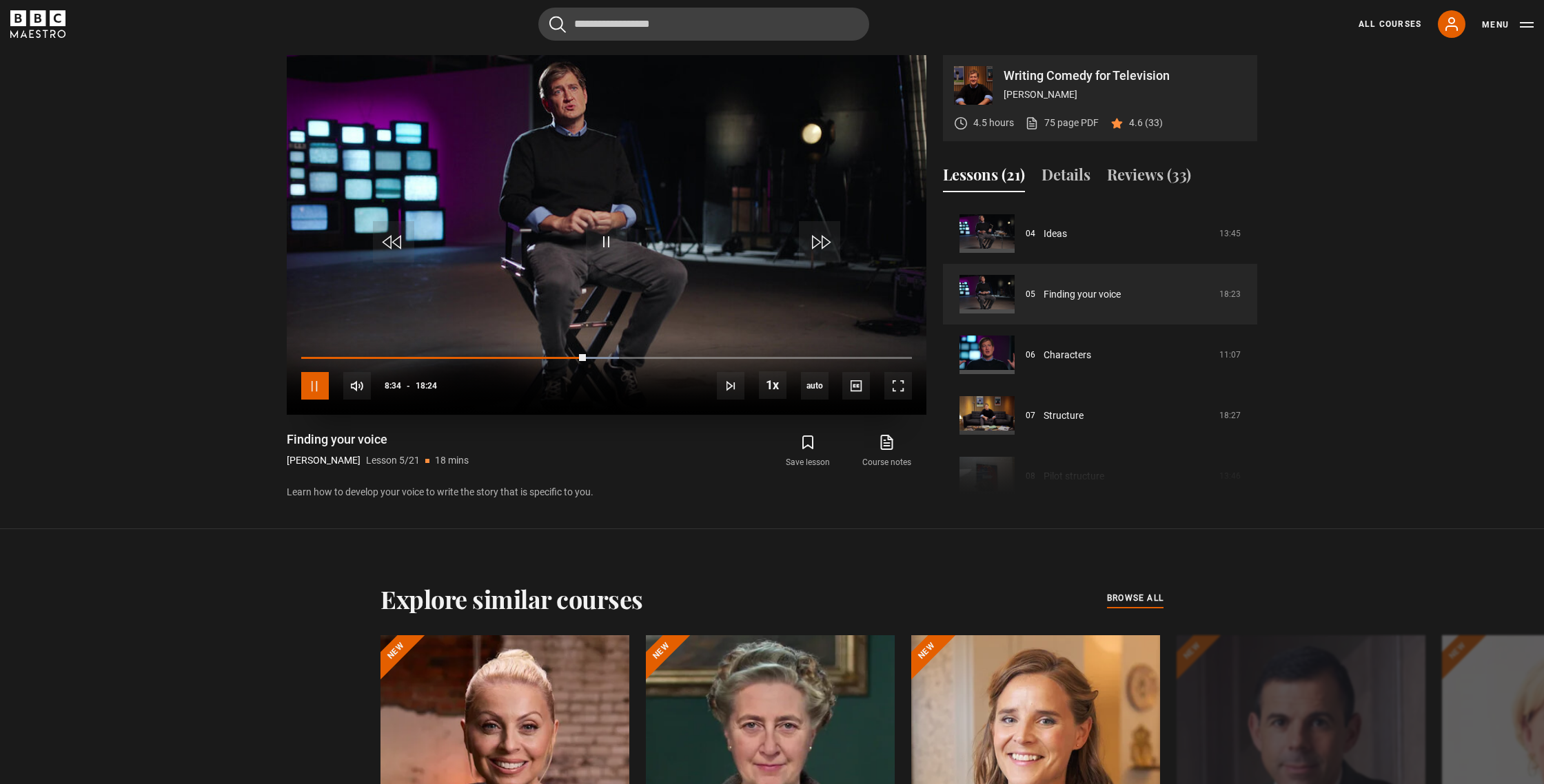
drag, startPoint x: 313, startPoint y: 380, endPoint x: 331, endPoint y: 373, distance: 19.3
click at [316, 378] on span "Video Player" at bounding box center [315, 385] width 28 height 28
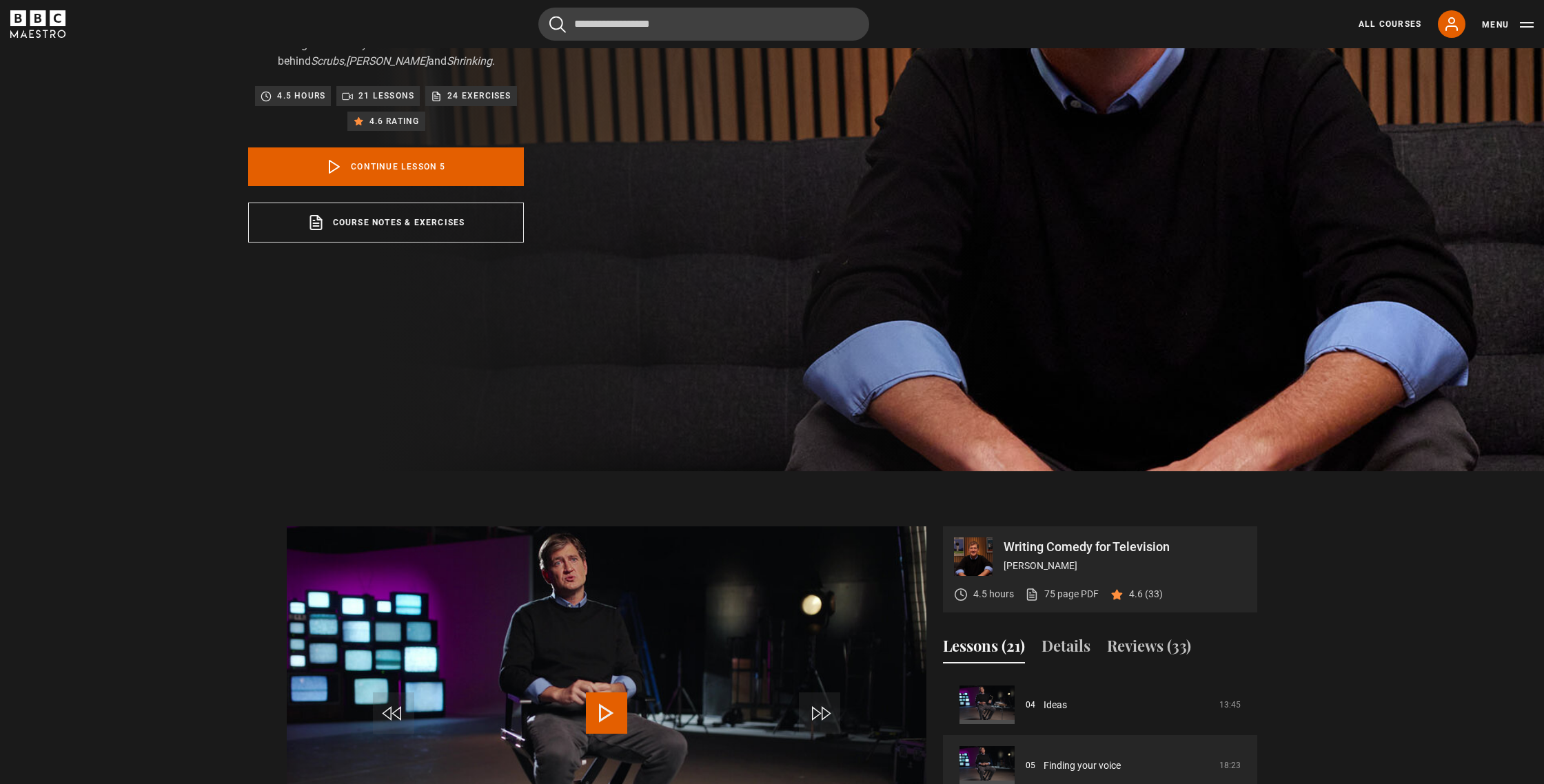
scroll to position [0, 0]
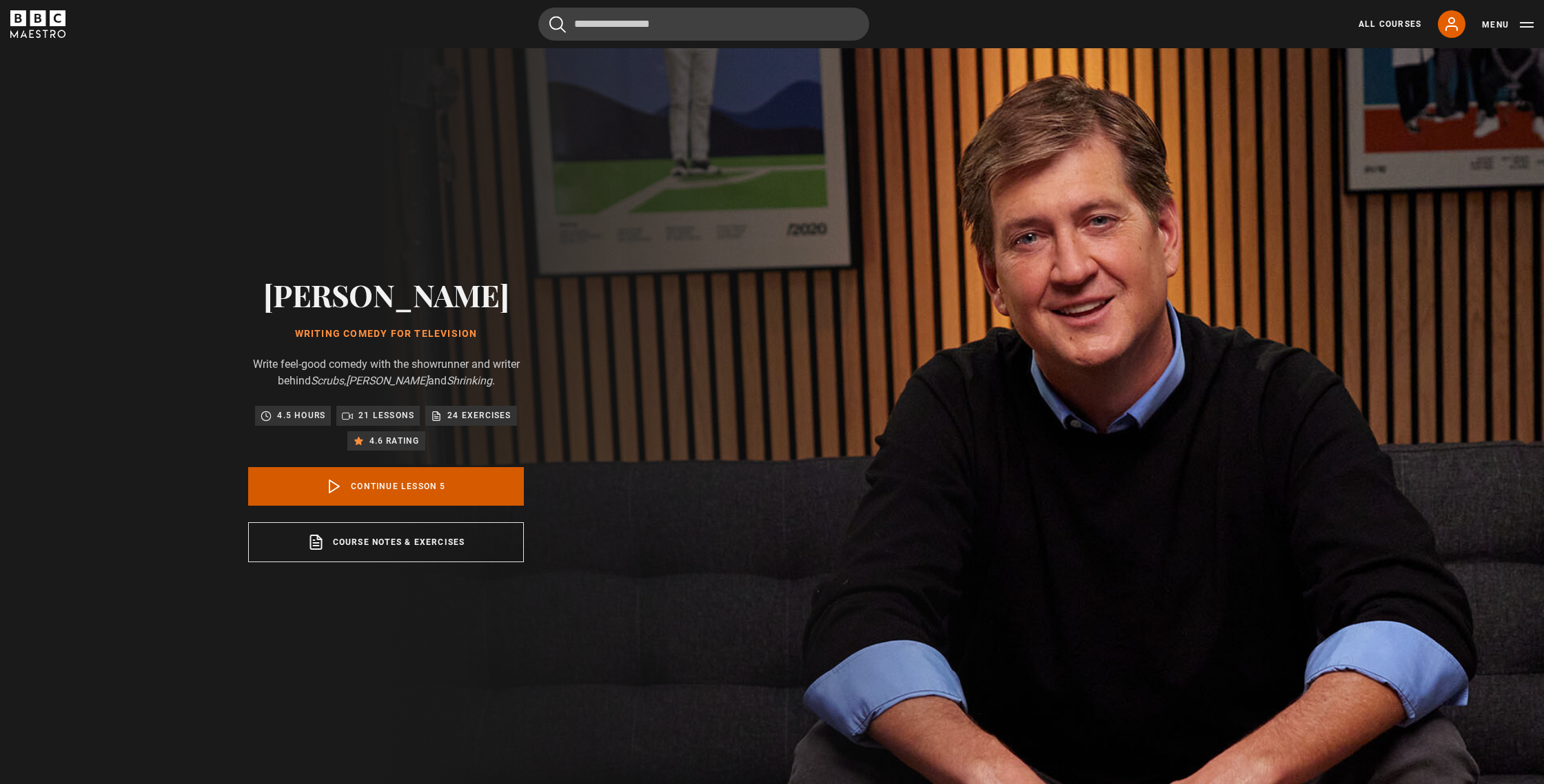
click at [414, 488] on link "Continue lesson 5" at bounding box center [385, 486] width 276 height 39
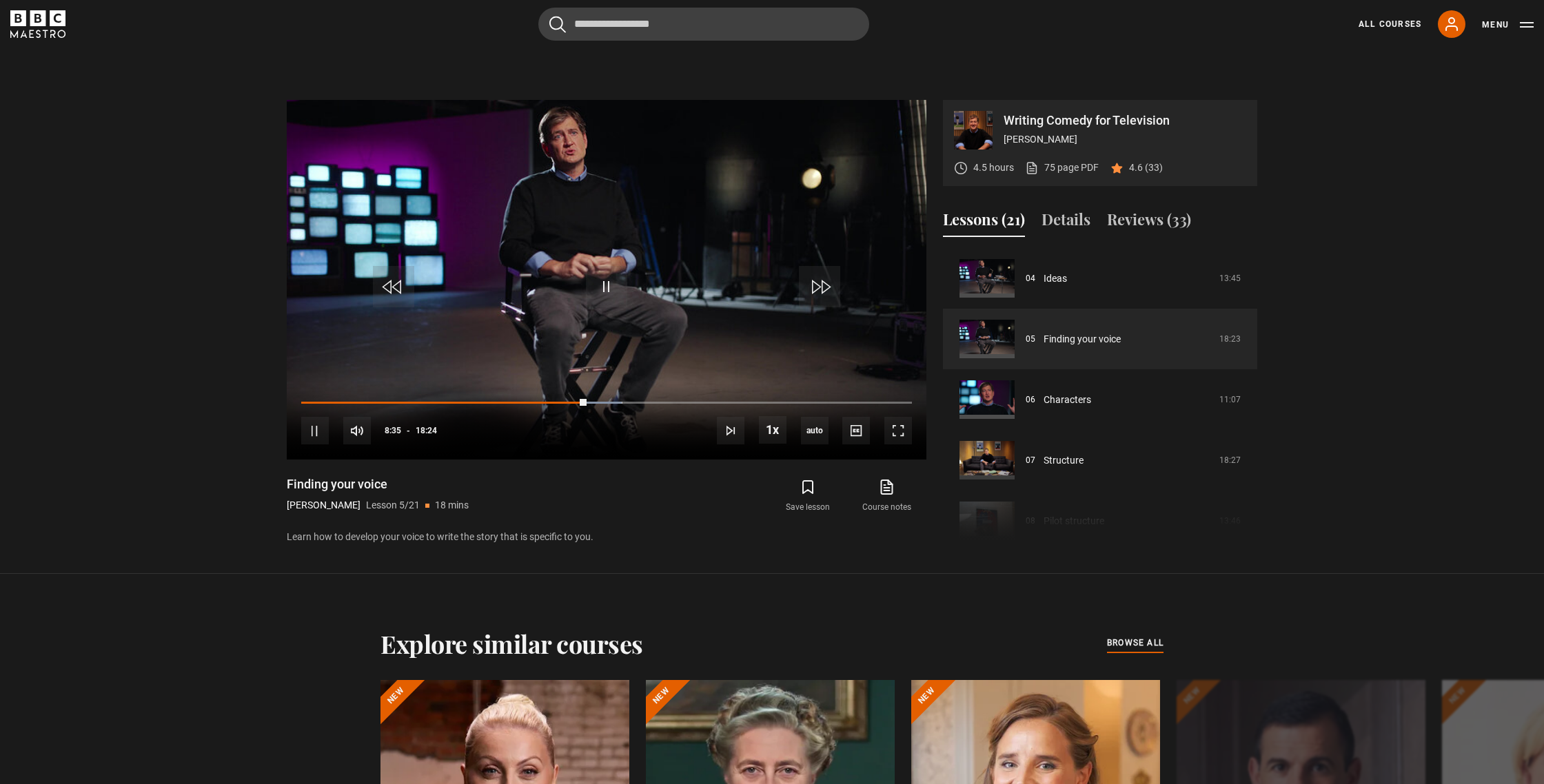
scroll to position [791, 0]
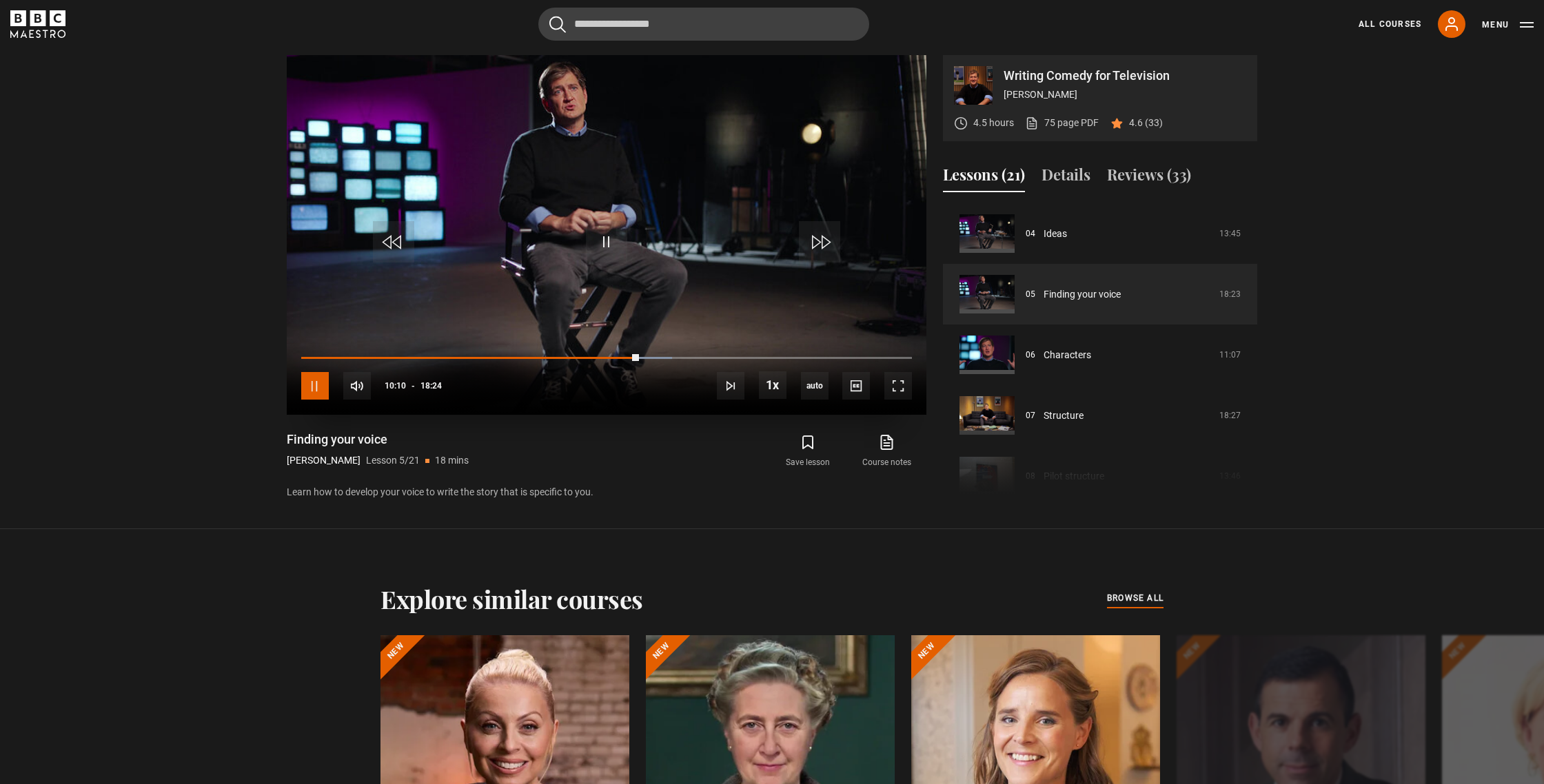
click at [306, 386] on span "Video Player" at bounding box center [315, 385] width 28 height 28
drag, startPoint x: 602, startPoint y: 241, endPoint x: 738, endPoint y: 159, distance: 158.8
click at [602, 241] on span "Video Player" at bounding box center [606, 241] width 42 height 42
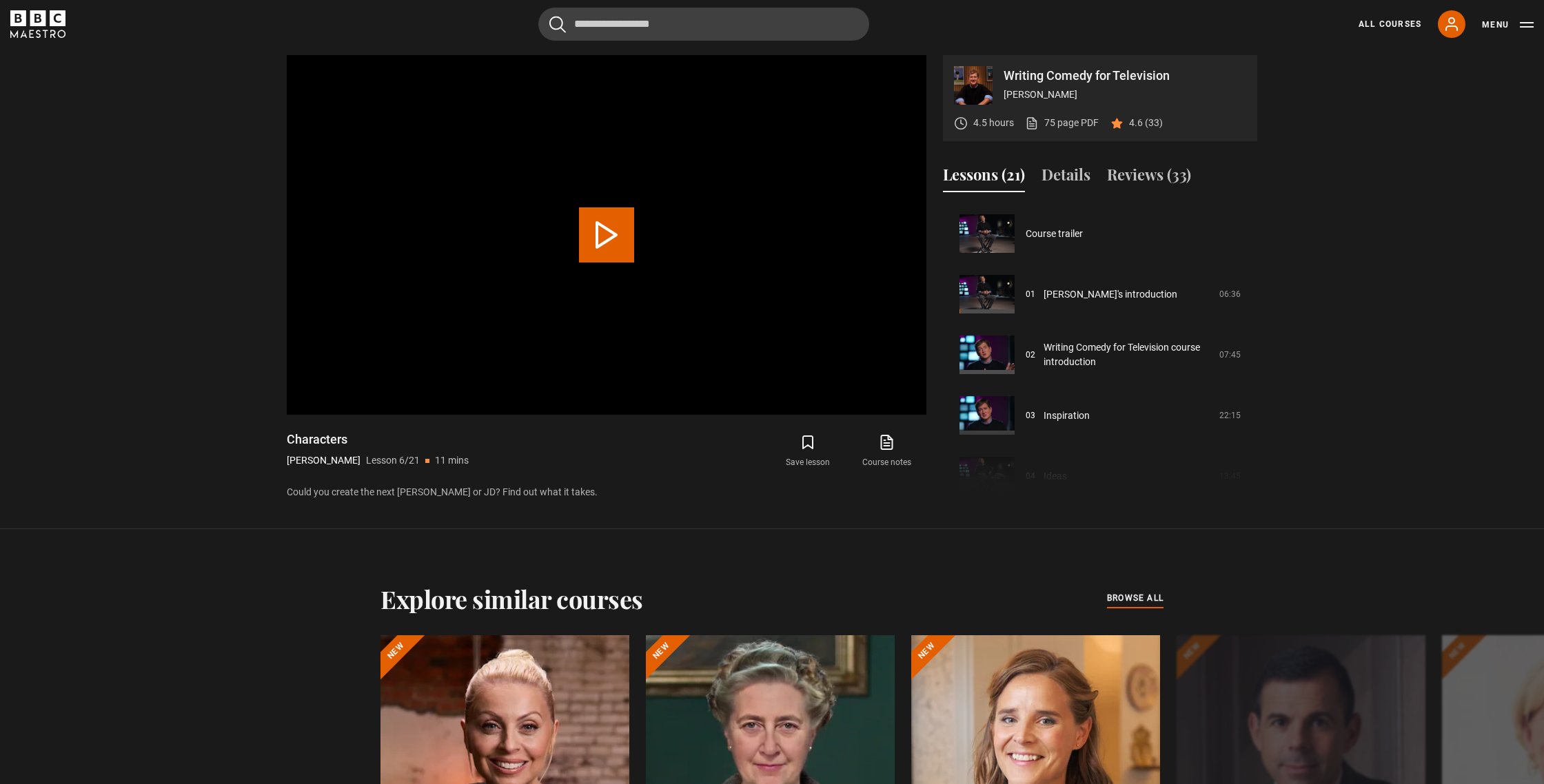
scroll to position [303, 0]
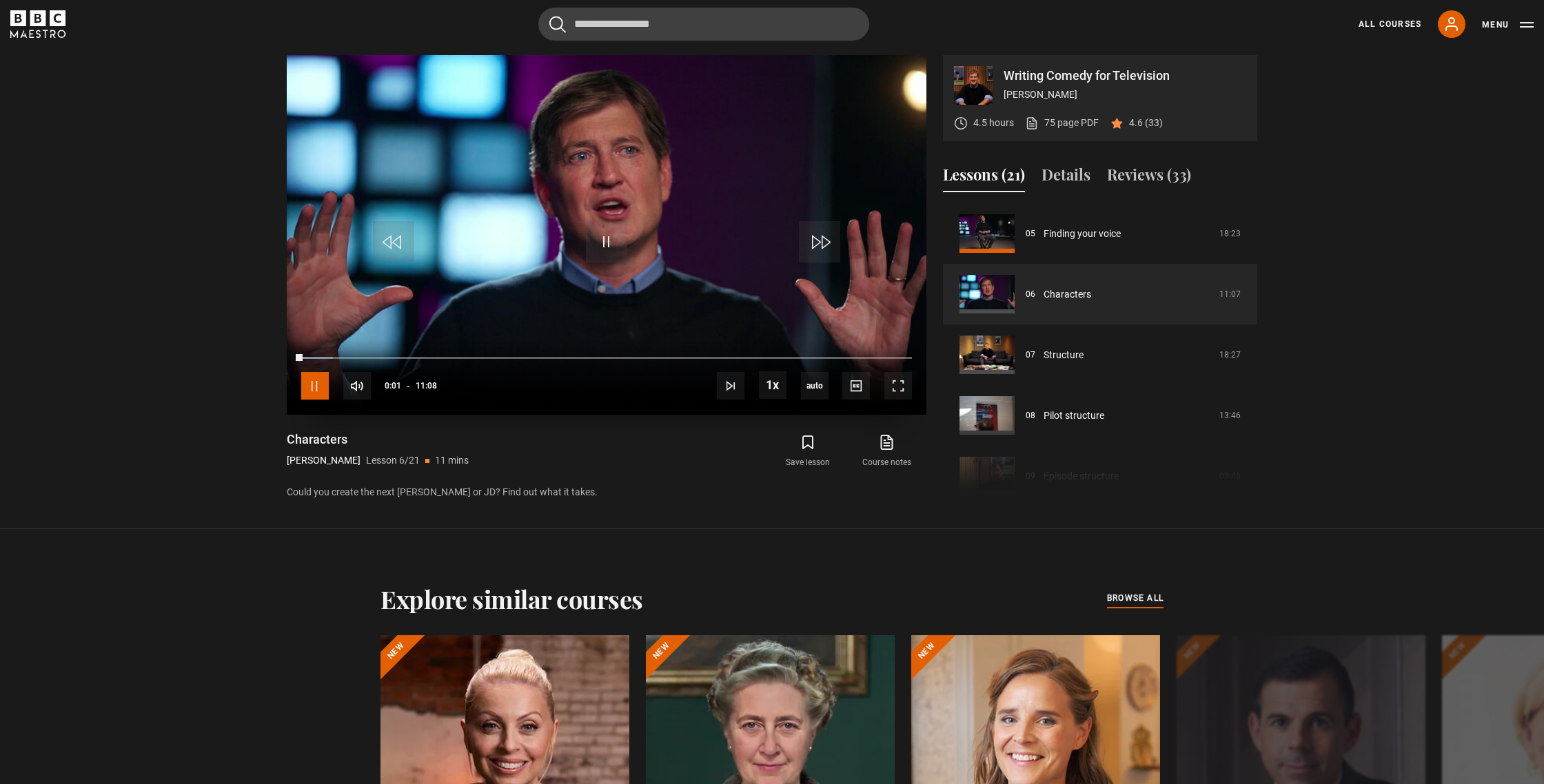
drag, startPoint x: 306, startPoint y: 390, endPoint x: 436, endPoint y: 260, distance: 183.8
click at [306, 389] on span "Video Player" at bounding box center [315, 385] width 28 height 28
click at [609, 235] on span "Video Player" at bounding box center [606, 241] width 42 height 42
click at [595, 243] on span "Video Player" at bounding box center [606, 241] width 42 height 42
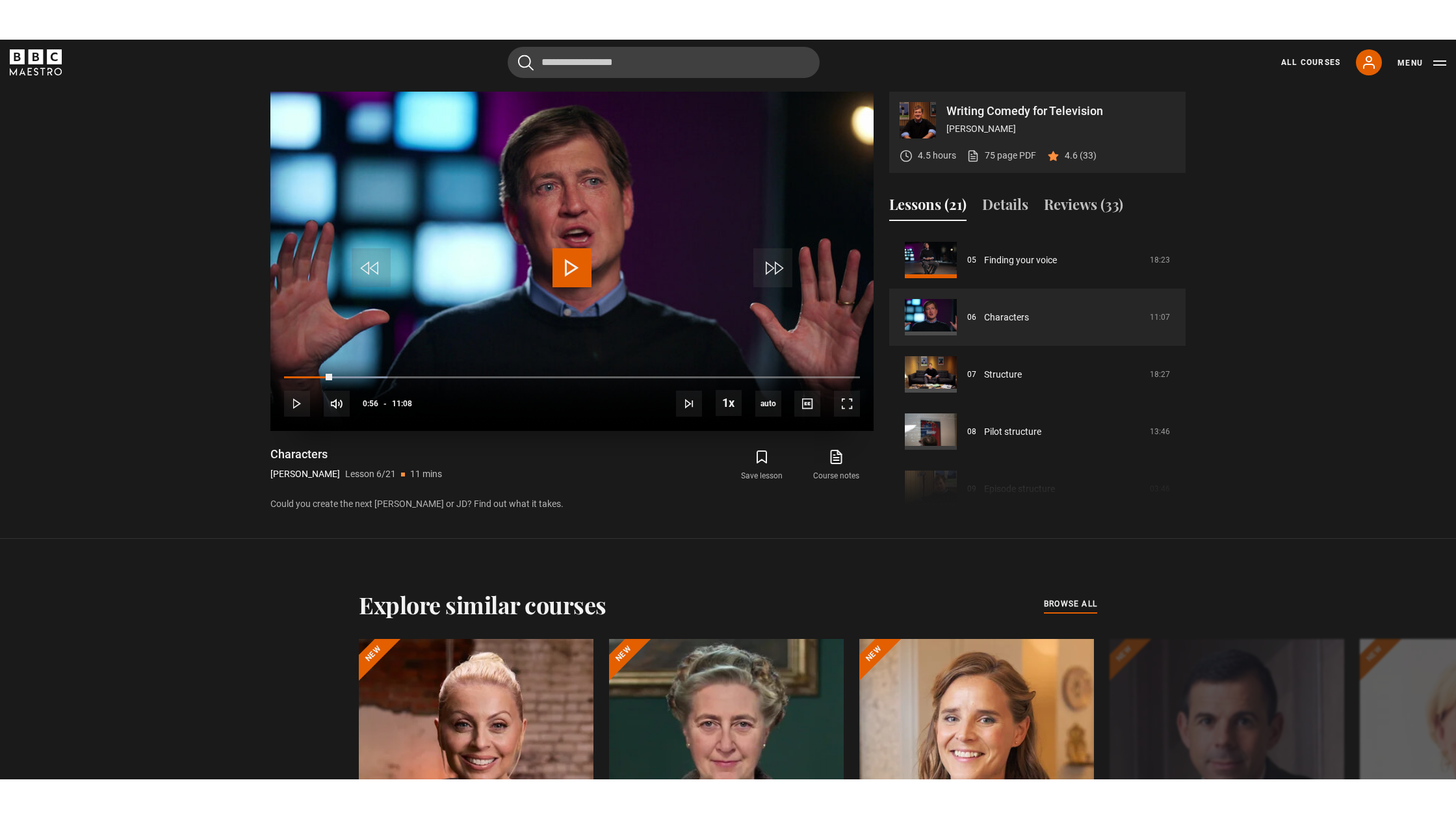
scroll to position [746, 0]
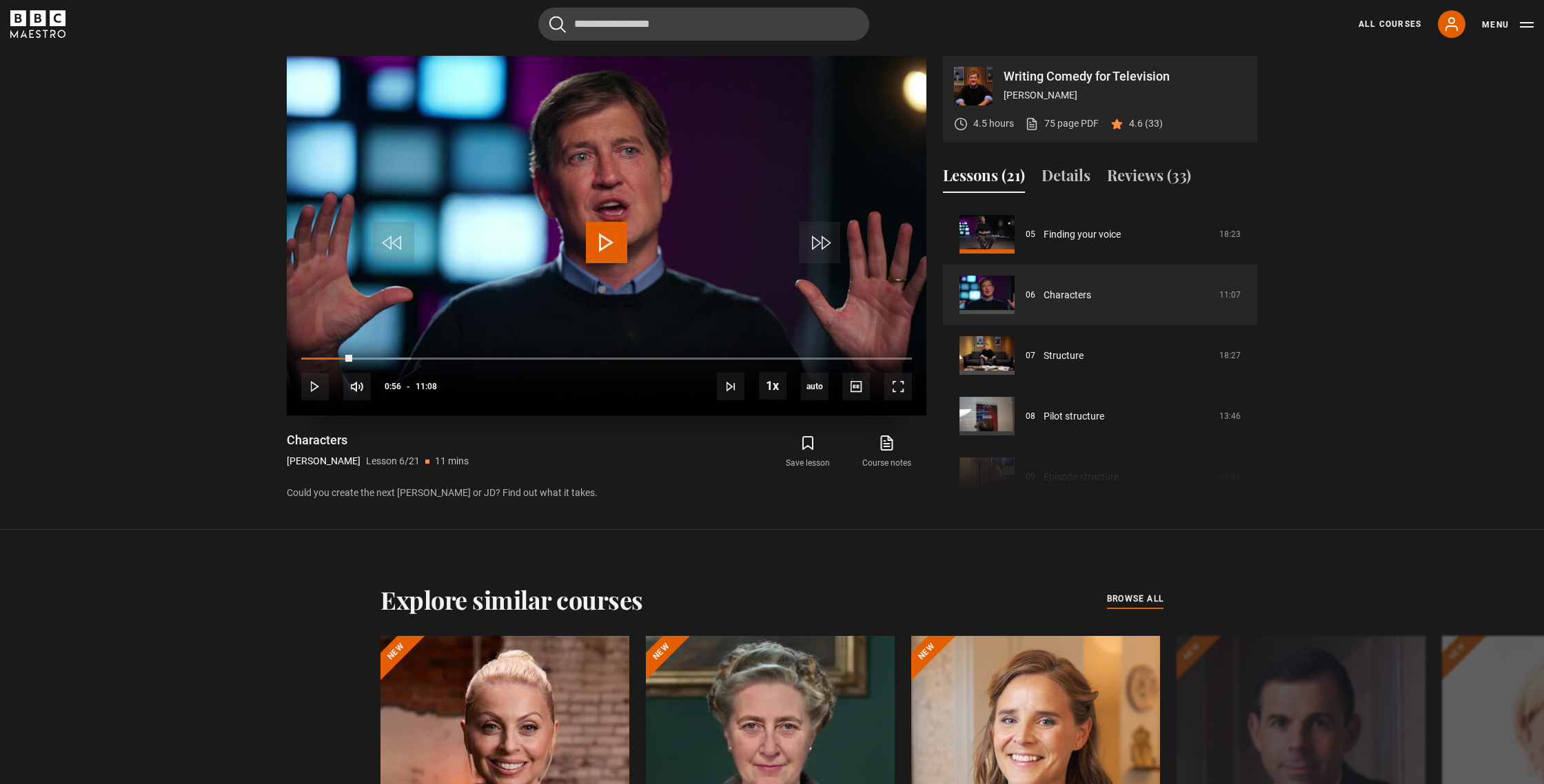
click at [599, 243] on span "Video Player" at bounding box center [606, 242] width 42 height 42
click at [901, 385] on span "Video Player" at bounding box center [898, 386] width 28 height 28
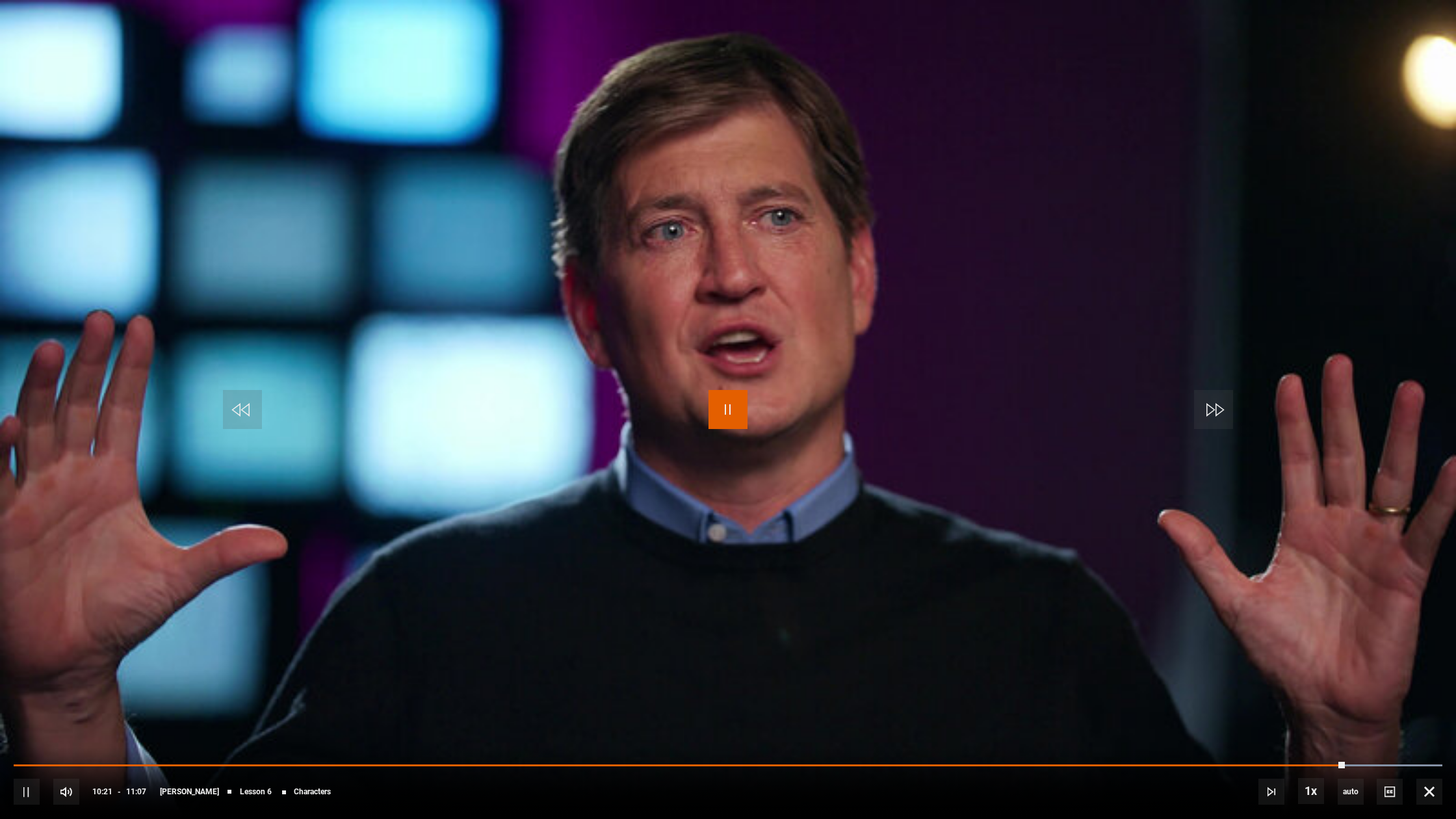
click at [724, 410] on span "Video Player" at bounding box center [728, 410] width 39 height 39
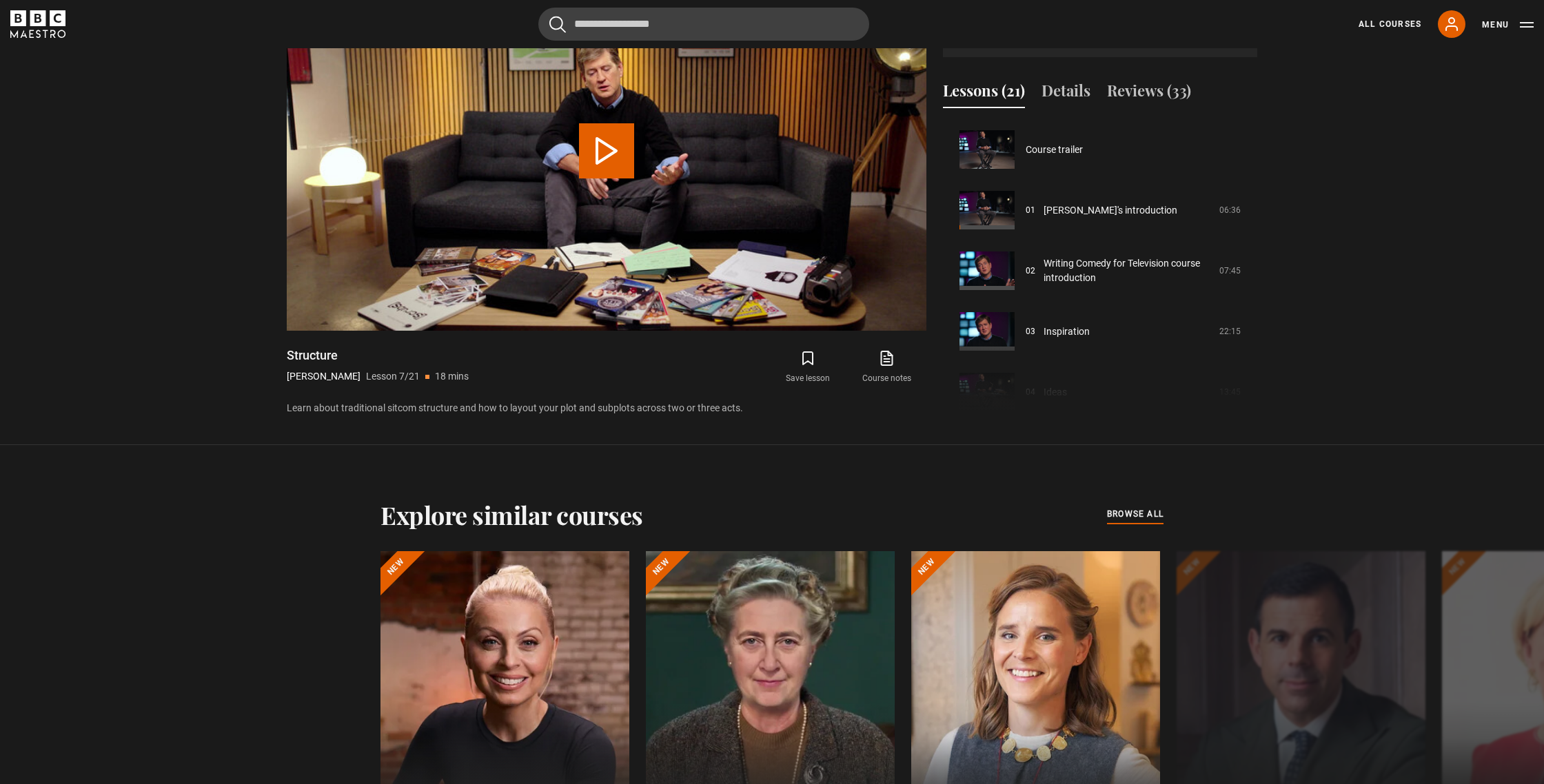
scroll to position [363, 0]
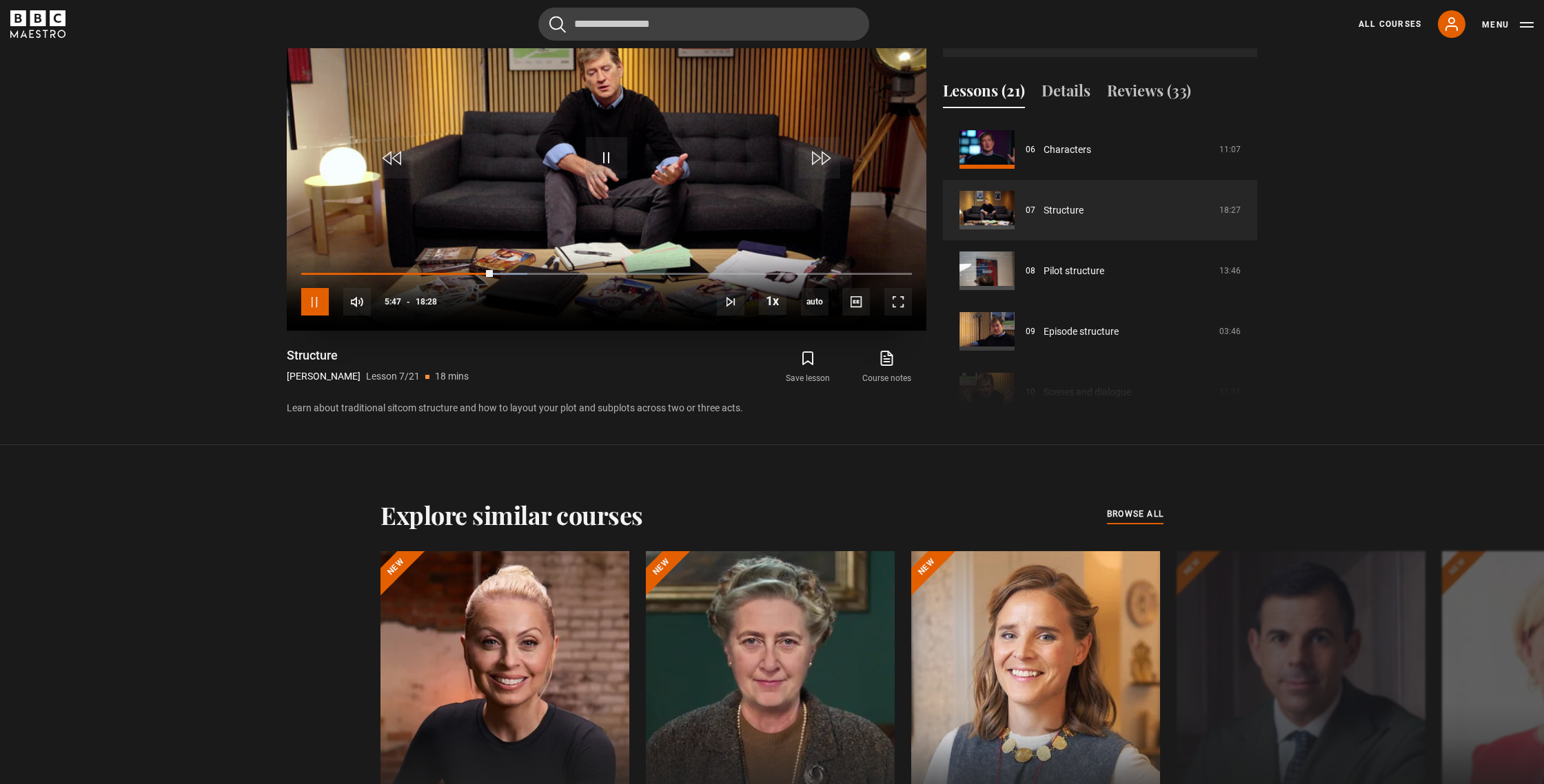
click at [318, 298] on span "Video Player" at bounding box center [315, 301] width 28 height 28
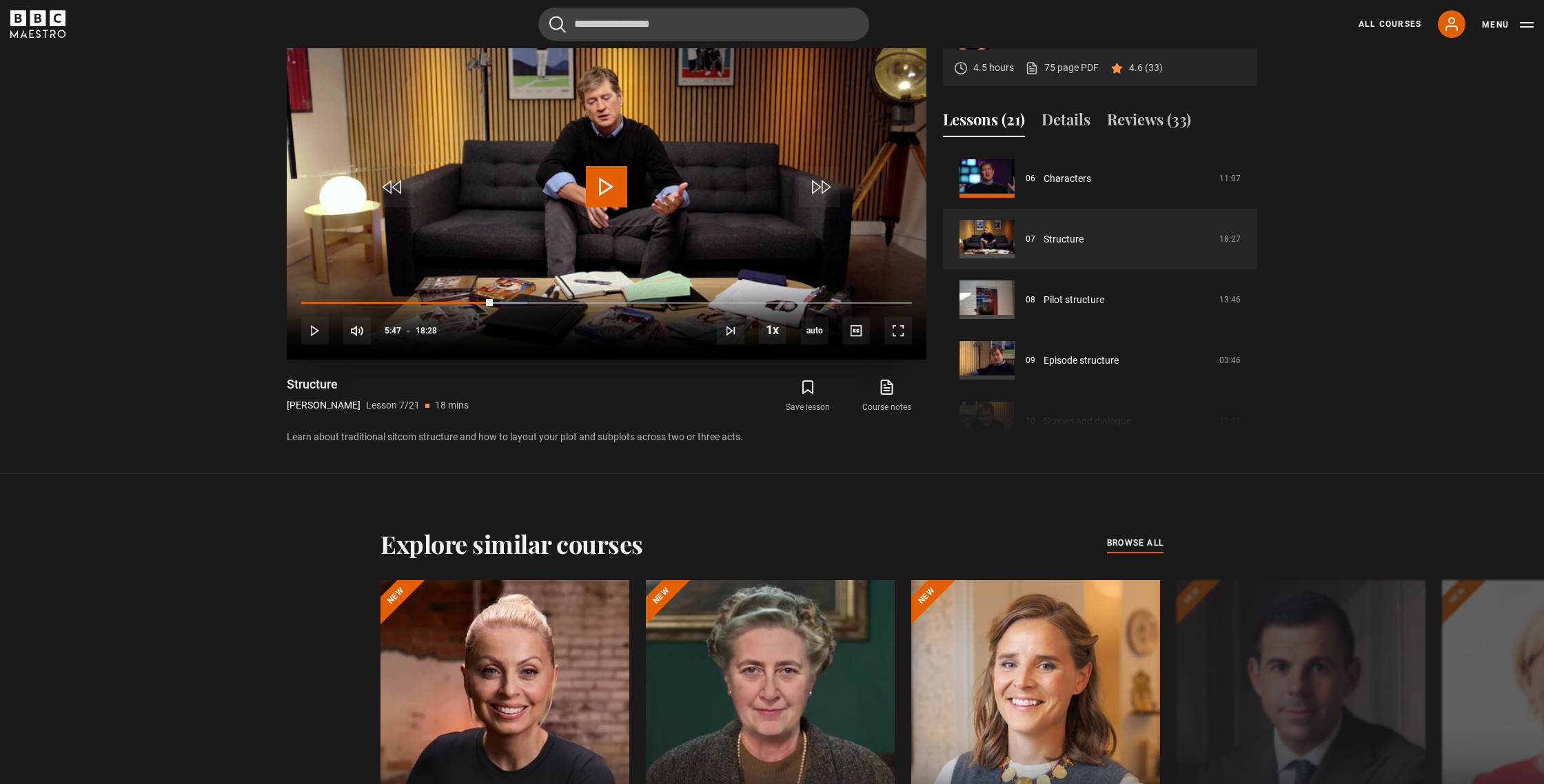
click at [623, 189] on span "Video Player" at bounding box center [606, 186] width 42 height 42
click at [609, 184] on span "Video Player" at bounding box center [606, 186] width 42 height 42
